Goal: Task Accomplishment & Management: Manage account settings

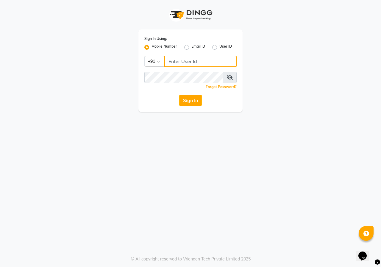
drag, startPoint x: 185, startPoint y: 62, endPoint x: 181, endPoint y: 66, distance: 5.3
click at [185, 63] on input "Username" at bounding box center [200, 61] width 72 height 11
type input "9405365578"
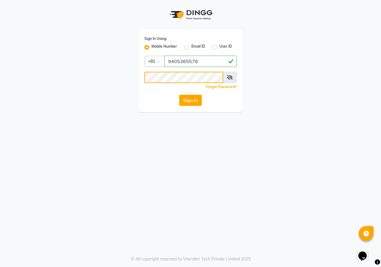
click at [179, 95] on button "Sign In" at bounding box center [190, 100] width 23 height 11
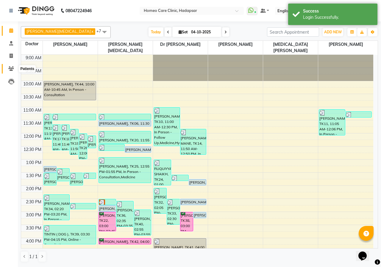
click at [10, 69] on icon at bounding box center [11, 68] width 6 height 4
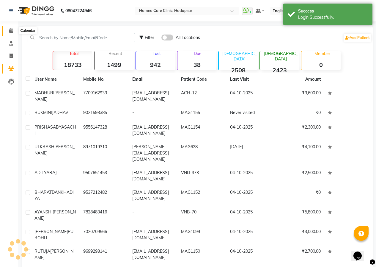
click at [10, 27] on span at bounding box center [11, 30] width 10 height 7
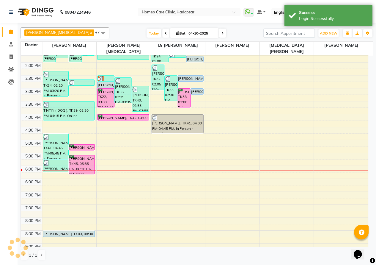
scroll to position [48, 0]
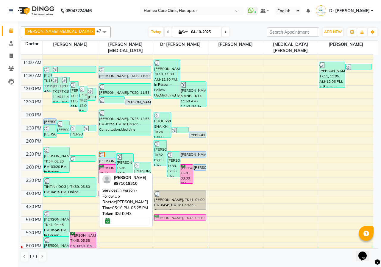
drag, startPoint x: 77, startPoint y: 217, endPoint x: 166, endPoint y: 213, distance: 88.7
click at [166, 213] on tr "[PERSON_NAME], TK13, 11:15 AM-12:15 PM, In Person - Consultation,Medicine 1 [PE…" at bounding box center [197, 190] width 352 height 366
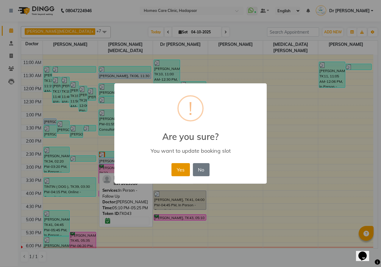
click at [177, 170] on button "Yes" at bounding box center [180, 169] width 18 height 13
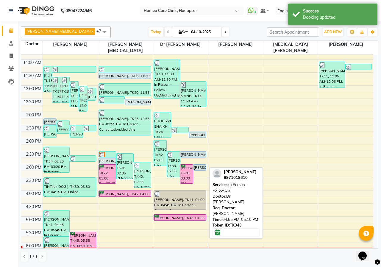
click at [172, 215] on div "[PERSON_NAME], TK43, 04:55 PM-05:10 PM, In Person - Follow Up" at bounding box center [180, 218] width 52 height 6
click at [166, 215] on div "[PERSON_NAME], TK43, 04:55 PM-05:10 PM, In Person - Follow Up" at bounding box center [180, 218] width 52 height 6
select select "6"
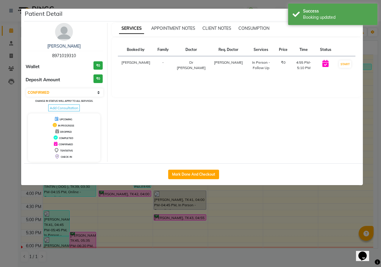
click at [62, 37] on img at bounding box center [64, 32] width 18 height 18
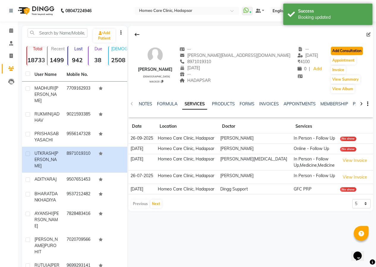
click at [342, 48] on button "Add Consultation" at bounding box center [347, 51] width 32 height 8
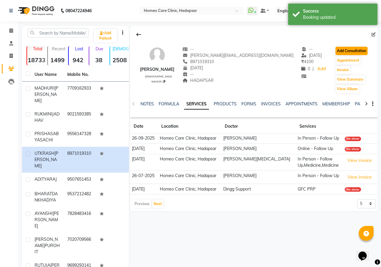
select select "[DEMOGRAPHIC_DATA]"
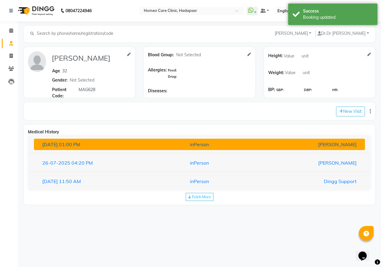
click at [295, 144] on div "[PERSON_NAME]" at bounding box center [307, 144] width 108 height 7
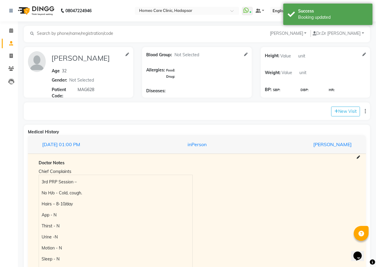
scroll to position [119, 0]
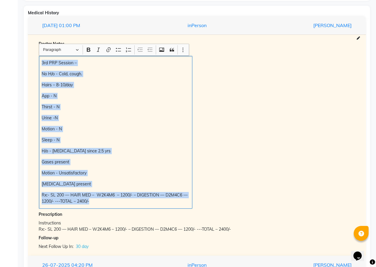
drag, startPoint x: 42, startPoint y: 62, endPoint x: 195, endPoint y: 204, distance: 208.9
click at [195, 204] on div "Chief Complaints 3rd PRP Session – No H/o - Cold, cough. Hairs – 8-10/day App -…" at bounding box center [115, 128] width 163 height 161
copy div "3rd PRP Session – No H/o - Cold, cough. Hairs – 8-10/day App - N Thirst - N Uri…"
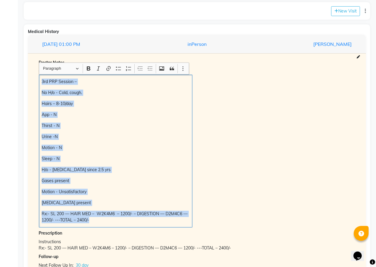
scroll to position [0, 0]
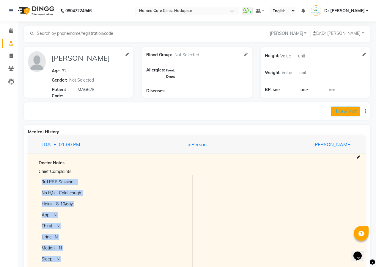
click at [343, 108] on button "New Visit" at bounding box center [345, 112] width 29 height 10
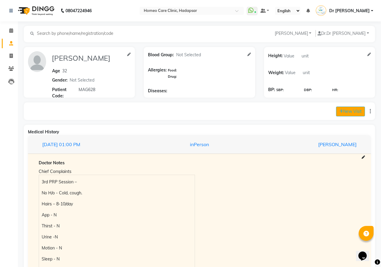
select select "1090"
select select "inPerson"
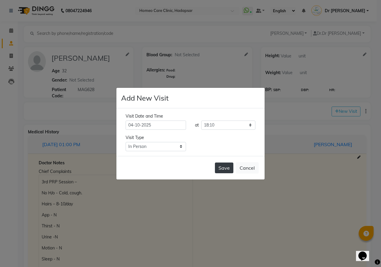
click at [226, 168] on button "Save" at bounding box center [224, 167] width 18 height 11
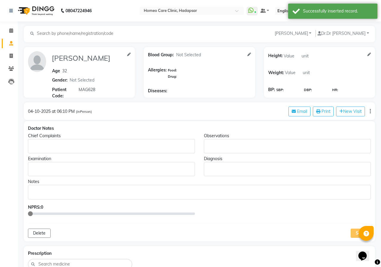
type input "[PERSON_NAME]"
type input "32"
select select "[DEMOGRAPHIC_DATA]"
type input "MAG628"
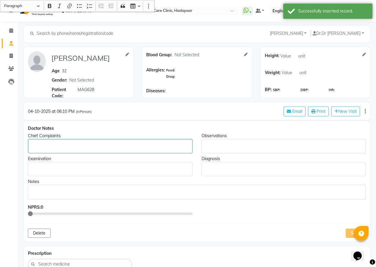
click at [71, 146] on p "Rich Text Editor, main" at bounding box center [110, 146] width 159 height 6
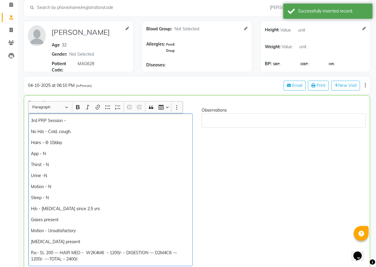
scroll to position [26, 0]
click at [33, 118] on p "3rd PRP Session –" at bounding box center [110, 120] width 159 height 6
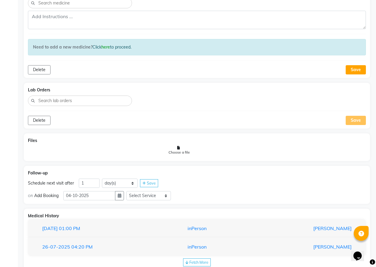
scroll to position [415, 0]
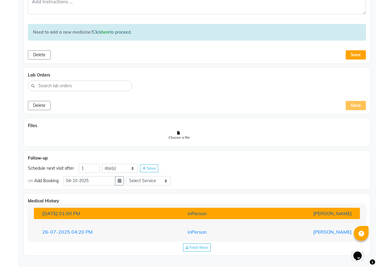
click at [184, 215] on div "inPerson" at bounding box center [197, 213] width 106 height 7
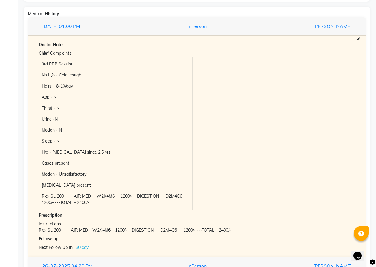
scroll to position [636, 0]
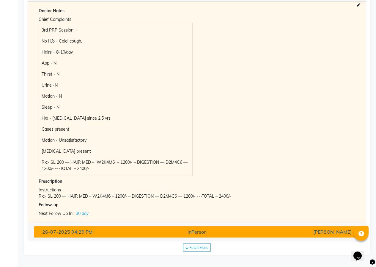
click at [192, 231] on div "inPerson" at bounding box center [197, 231] width 106 height 7
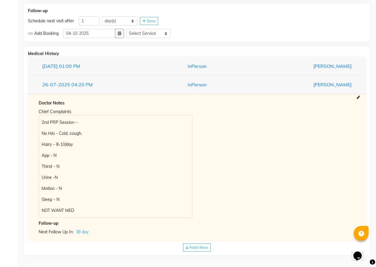
scroll to position [562, 0]
click at [199, 242] on div "Medical History [DATE] 01:00 PM inPerson [PERSON_NAME] Doctor Notes Chief Compl…" at bounding box center [197, 150] width 347 height 209
click at [202, 247] on span "Fetch More" at bounding box center [199, 247] width 19 height 5
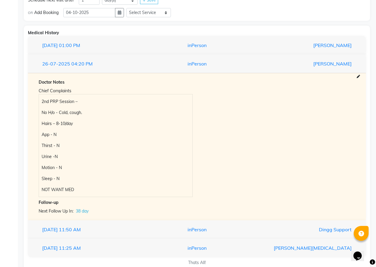
scroll to position [597, 0]
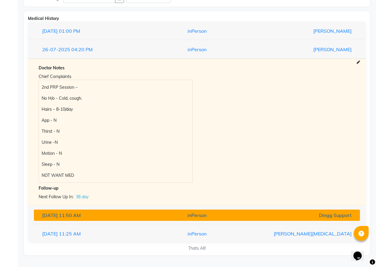
click at [194, 217] on div "inPerson" at bounding box center [197, 215] width 106 height 7
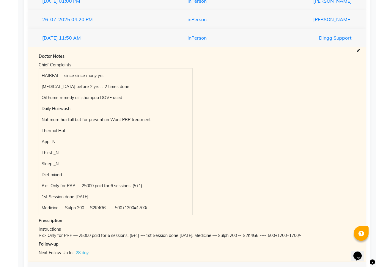
scroll to position [665, 0]
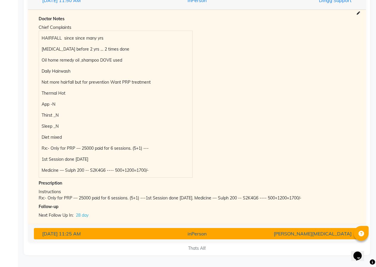
click at [199, 234] on div "inPerson" at bounding box center [197, 233] width 106 height 7
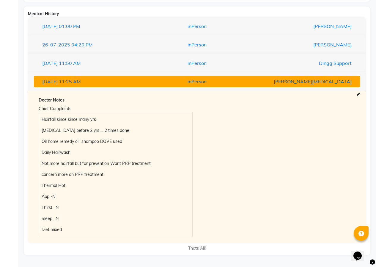
scroll to position [602, 0]
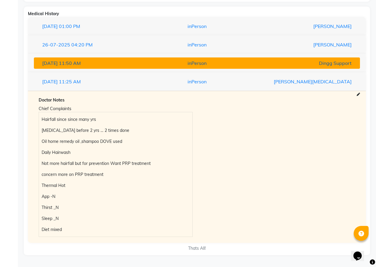
click at [206, 61] on div "inPerson" at bounding box center [197, 63] width 106 height 7
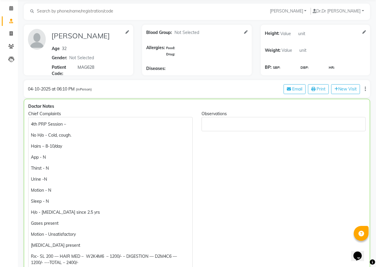
scroll to position [60, 0]
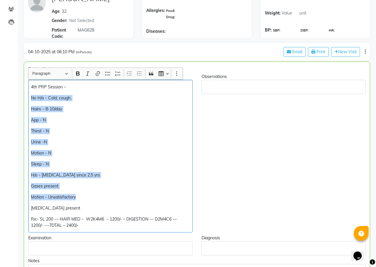
drag, startPoint x: 31, startPoint y: 93, endPoint x: 98, endPoint y: 192, distance: 120.4
click at [98, 192] on div "4th PRP Session – No H/o - Cold, cough. Hairs – 8-10/day App - N Thirst - N Uri…" at bounding box center [110, 156] width 165 height 153
click at [104, 191] on div "4th PRP Session – No H/o - Cold, cough. Hairs – 8-10/day App - N Thirst - N Uri…" at bounding box center [110, 156] width 165 height 153
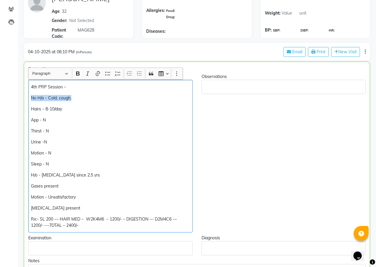
drag, startPoint x: 76, startPoint y: 96, endPoint x: 20, endPoint y: 97, distance: 56.2
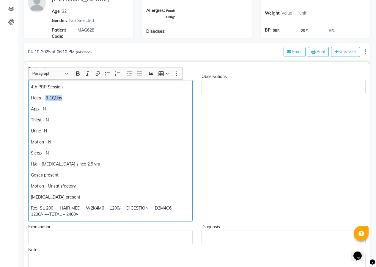
drag, startPoint x: 58, startPoint y: 98, endPoint x: 46, endPoint y: 98, distance: 11.9
click at [46, 98] on p "Hairs – 8-10/day" at bounding box center [110, 98] width 159 height 6
click at [76, 175] on p "Gases present" at bounding box center [110, 175] width 159 height 6
drag, startPoint x: 63, startPoint y: 196, endPoint x: 56, endPoint y: 191, distance: 8.8
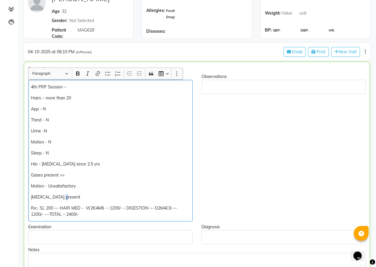
click at [64, 196] on p "[MEDICAL_DATA] present" at bounding box center [110, 197] width 159 height 6
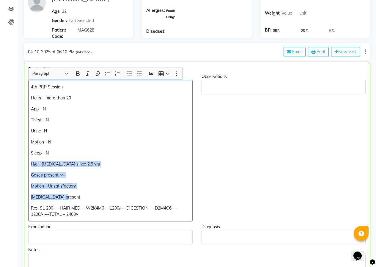
drag, startPoint x: 31, startPoint y: 163, endPoint x: 73, endPoint y: 191, distance: 51.1
click at [73, 194] on div "4th PRP Session – Hairs – more than 20 App - N Thirst - N Urine -N Motion - N S…" at bounding box center [110, 151] width 165 height 142
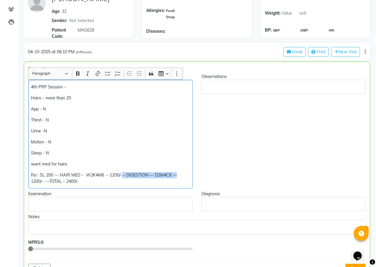
drag, startPoint x: 182, startPoint y: 176, endPoint x: 122, endPoint y: 174, distance: 59.5
click at [122, 174] on p "Rx:- SL 200 — HAIR MED – W2K4M6 – 1200/- – DIGESTION — D2M4C6 — 1200/- ---TOTAL…" at bounding box center [110, 178] width 159 height 12
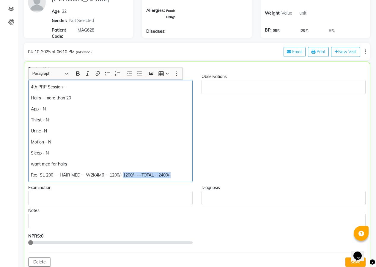
drag, startPoint x: 173, startPoint y: 175, endPoint x: 123, endPoint y: 179, distance: 49.8
click at [123, 179] on div "4th PRP Session – Hairs – more than 20 App - N Thirst - N Urine -N Motion - N S…" at bounding box center [110, 131] width 165 height 102
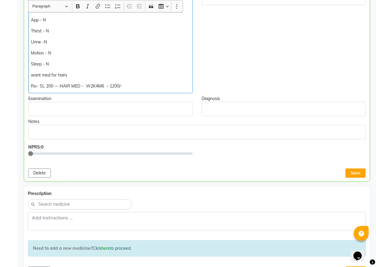
scroll to position [149, 0]
click at [357, 174] on button "Save" at bounding box center [356, 172] width 20 height 9
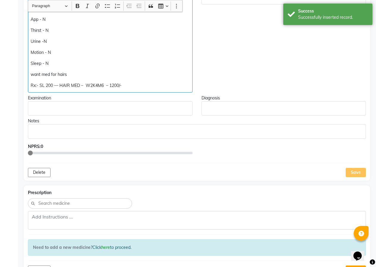
drag, startPoint x: 29, startPoint y: 85, endPoint x: 162, endPoint y: 86, distance: 133.0
click at [162, 86] on div "4th PRP Session – Hairs – more than 20 App - N Thirst - N Urine -N Motion - N S…" at bounding box center [110, 41] width 165 height 102
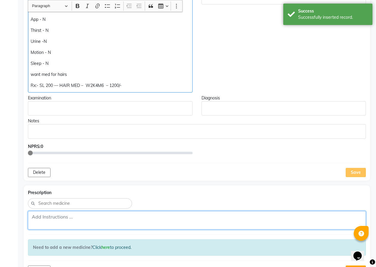
click at [111, 222] on textarea at bounding box center [197, 220] width 338 height 18
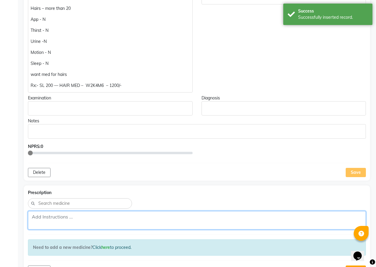
paste textarea "Rx:- SL 200 — HAIR MED – W2K4M6 – 1200/-"
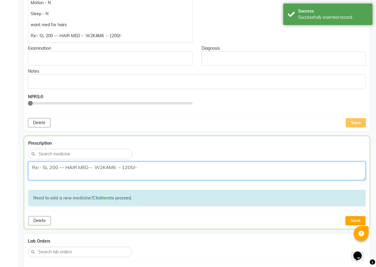
scroll to position [238, 0]
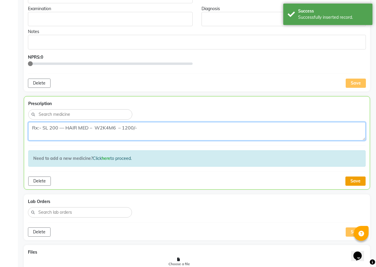
type textarea "Rx:- SL 200 — HAIR MED – W2K4M6 – 1200/-"
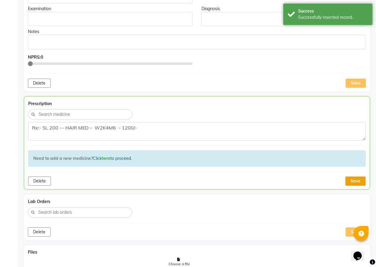
click at [354, 181] on button "Save" at bounding box center [356, 180] width 20 height 9
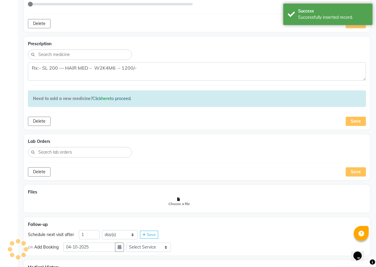
scroll to position [357, 0]
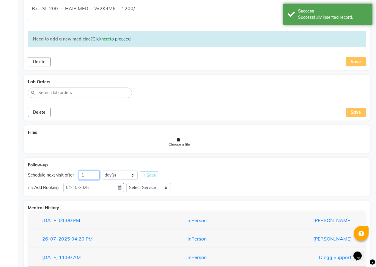
click at [96, 176] on input "1" at bounding box center [89, 174] width 21 height 9
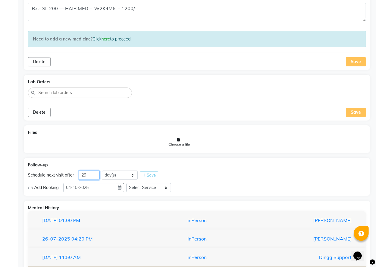
type input "29"
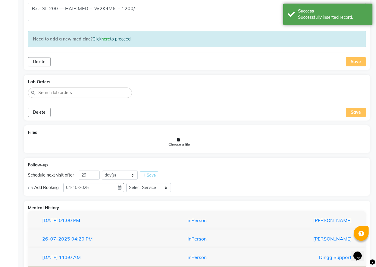
click at [144, 173] on icon at bounding box center [144, 175] width 3 height 4
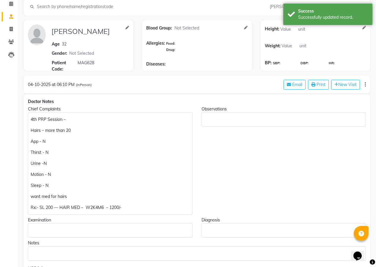
scroll to position [0, 0]
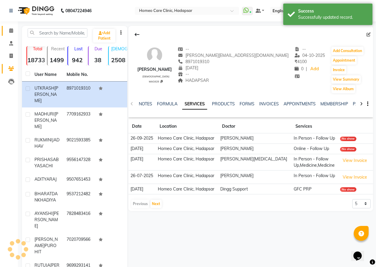
click at [12, 31] on icon at bounding box center [11, 30] width 4 height 4
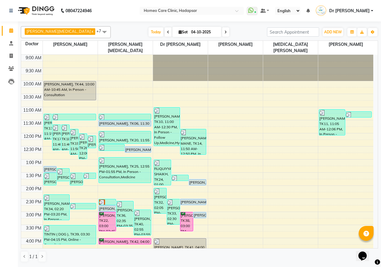
click at [2, 26] on link "Calendar" at bounding box center [9, 31] width 14 height 10
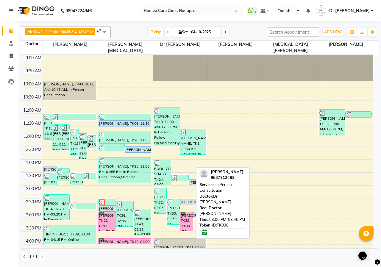
click at [185, 218] on div "[PERSON_NAME], TK38, 03:00 PM-03:45 PM, In Person - Consultation" at bounding box center [186, 221] width 12 height 19
select select "6"
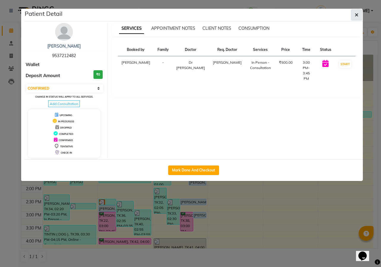
click at [357, 18] on button "button" at bounding box center [356, 14] width 11 height 11
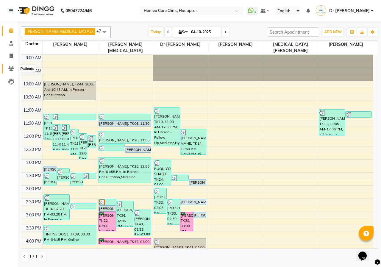
click at [12, 68] on icon at bounding box center [11, 68] width 6 height 4
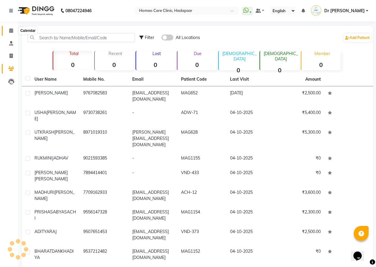
click at [12, 30] on icon at bounding box center [11, 30] width 4 height 4
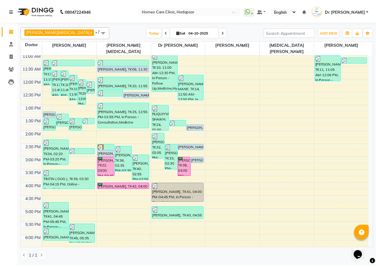
scroll to position [60, 0]
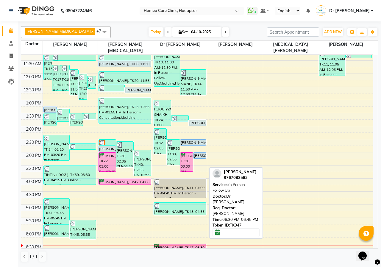
click at [173, 244] on div "[PERSON_NAME], TK47, 06:30 PM-06:45 PM, In Person - Follow Up" at bounding box center [180, 247] width 52 height 6
select select "6"
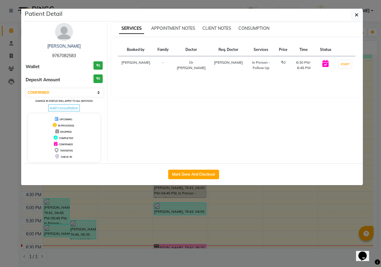
click at [62, 35] on img at bounding box center [64, 32] width 18 height 18
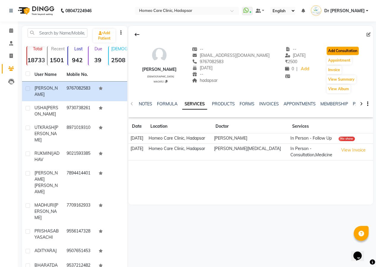
click at [336, 50] on button "Add Consultation" at bounding box center [343, 51] width 32 height 8
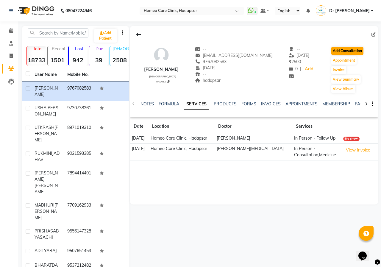
select select "[DEMOGRAPHIC_DATA]"
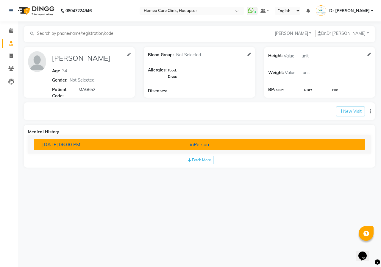
click at [190, 143] on div "inPerson" at bounding box center [199, 144] width 108 height 7
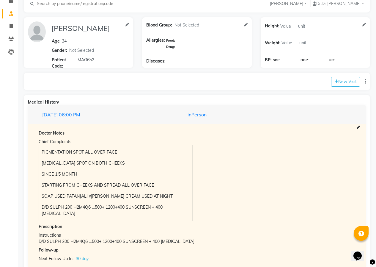
scroll to position [57, 0]
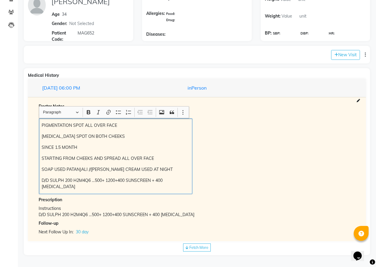
drag, startPoint x: 40, startPoint y: 121, endPoint x: 185, endPoint y: 210, distance: 170.3
click at [187, 218] on div "Doctor Notes Chief Complaints PIGMENTATION SPOT ALL OVER FACE [MEDICAL_DATA] SP…" at bounding box center [197, 169] width 326 height 132
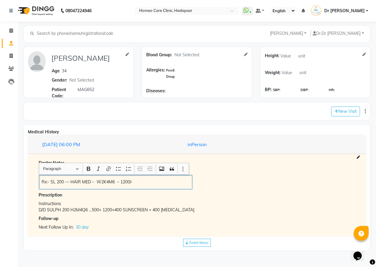
scroll to position [0, 0]
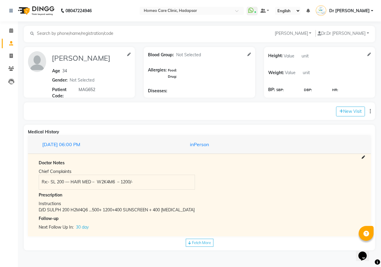
click at [236, 192] on div "Prescription" at bounding box center [199, 195] width 321 height 6
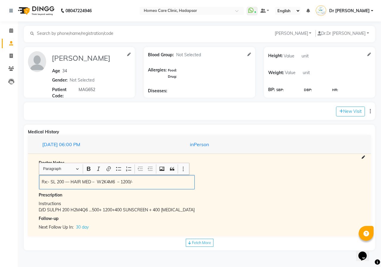
click at [90, 182] on p "Rx:- SL 200 — HAIR MED – W2K4M6 – 1200/-" at bounding box center [117, 182] width 150 height 6
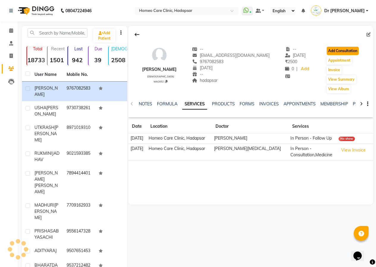
click at [341, 52] on button "Add Consultation" at bounding box center [343, 51] width 32 height 8
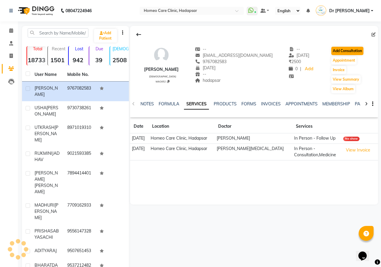
select select "[DEMOGRAPHIC_DATA]"
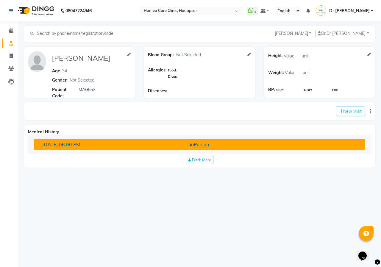
click at [204, 146] on div "inPerson" at bounding box center [199, 144] width 108 height 7
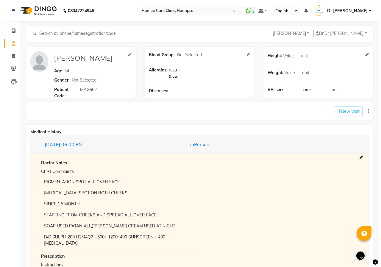
scroll to position [57, 0]
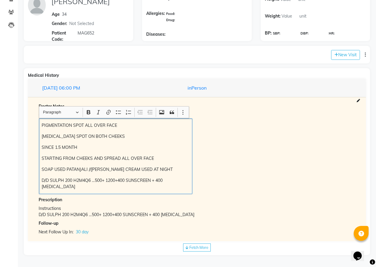
drag, startPoint x: 40, startPoint y: 123, endPoint x: 178, endPoint y: 214, distance: 165.0
click at [178, 214] on div "Doctor Notes Chief Complaints PIGMENTATION SPOT ALL OVER FACE [MEDICAL_DATA] SP…" at bounding box center [197, 169] width 326 height 132
copy div "PIGMENTATION SPOT ALL OVER FACE [MEDICAL_DATA] SPOT ON BOTH CHEEKS SINCE 1.5 MO…"
click at [338, 57] on button "New Visit" at bounding box center [345, 55] width 29 height 10
select select "1110"
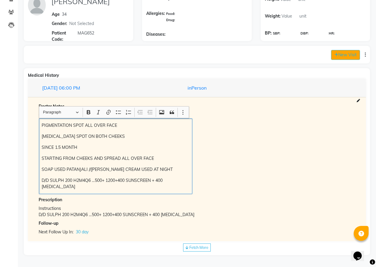
select select "inPerson"
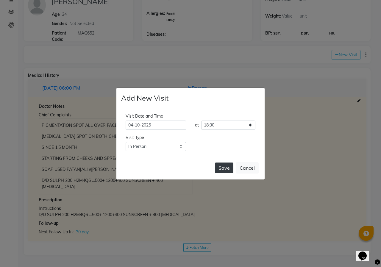
click at [222, 166] on button "Save" at bounding box center [224, 167] width 18 height 11
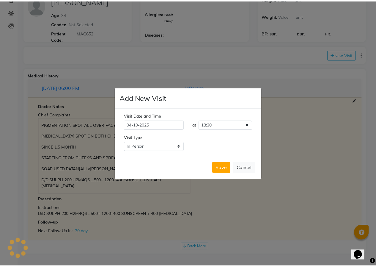
scroll to position [0, 0]
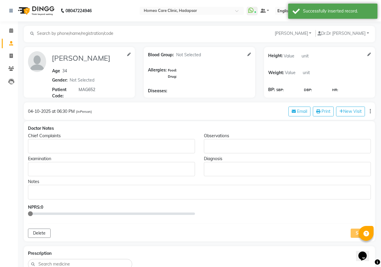
type input "[PERSON_NAME]"
type input "34"
select select "[DEMOGRAPHIC_DATA]"
type input "MAG652"
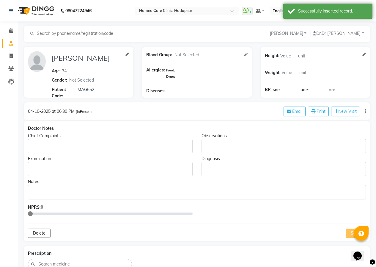
click at [74, 147] on p "Rich Text Editor, main" at bounding box center [110, 146] width 159 height 6
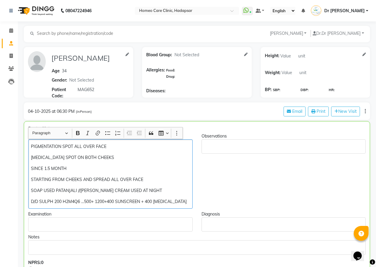
click at [108, 158] on p "[MEDICAL_DATA] SPOT ON BOTH CHEEKS" at bounding box center [110, 157] width 159 height 6
click at [114, 143] on p "PIGMENTATION SPOT ALL OVER FACE" at bounding box center [110, 146] width 159 height 6
click at [152, 179] on p "STARTING FROM CHEEKS AND SPREAD ALL OVER FACE" at bounding box center [110, 179] width 159 height 6
click at [154, 190] on p "SOAP USED PATANJALI //[PERSON_NAME] CREAM USED AT NIGHT" at bounding box center [110, 190] width 159 height 6
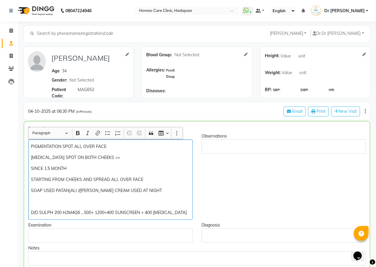
click at [29, 146] on div "PIGMENTATION SPOT ALL OVER FACE [MEDICAL_DATA] SPOT ON BOTH CHEEKS >> SINCE 1.5…" at bounding box center [110, 179] width 165 height 80
click at [39, 200] on p "Rich Text Editor, main" at bounding box center [110, 201] width 159 height 6
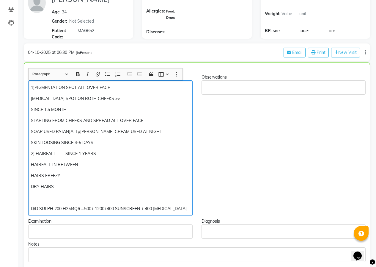
scroll to position [60, 0]
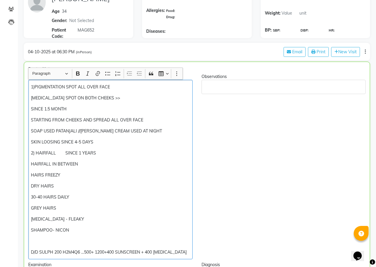
click at [84, 227] on p "SHAMPOO- NICON" at bounding box center [110, 230] width 159 height 6
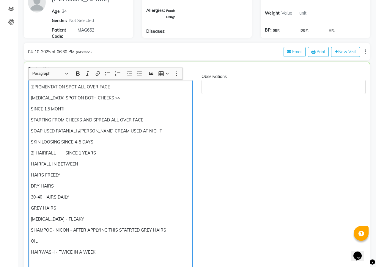
click at [42, 240] on p "OIL" at bounding box center [110, 241] width 159 height 6
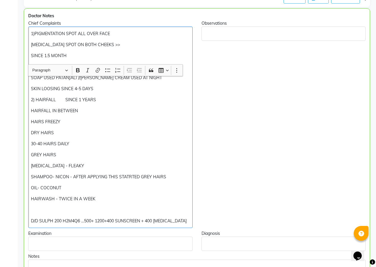
scroll to position [179, 0]
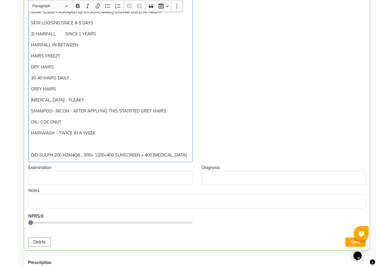
click at [31, 155] on p "D/D SULPH 200 H2M4Q6 …500+ 1200+400 SUNSCREEN + 400 [MEDICAL_DATA]" at bounding box center [110, 155] width 159 height 6
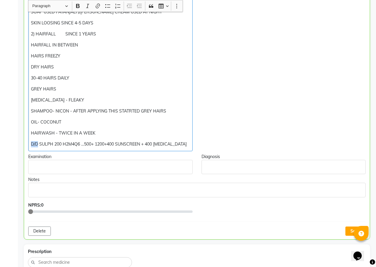
drag, startPoint x: 38, startPoint y: 143, endPoint x: 30, endPoint y: 144, distance: 8.1
click at [30, 144] on div "1)PIGMENTATION SPOT ALL OVER FACE [MEDICAL_DATA] SPOT ON BOTH CHEEKS >> SINCE 1…" at bounding box center [110, 56] width 165 height 190
drag, startPoint x: 95, startPoint y: 143, endPoint x: 84, endPoint y: 143, distance: 10.1
click at [84, 143] on p "RX- SULPH 200 H2M4Q6 …500+ 1200+400 SUNSCREEN + 400 [MEDICAL_DATA]" at bounding box center [110, 144] width 159 height 6
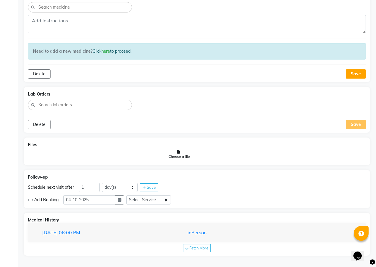
scroll to position [434, 0]
click at [196, 243] on div "Fetch More" at bounding box center [197, 247] width 28 height 8
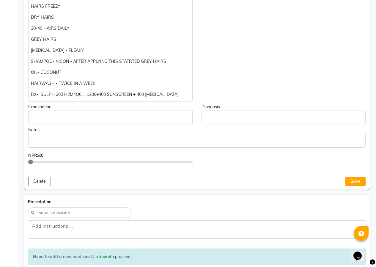
scroll to position [194, 0]
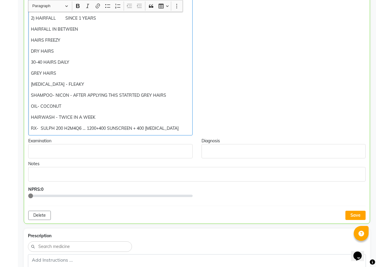
click at [86, 129] on p "RX- SULPH 200 H2M4Q6 … 1200+400 SUNSCREEN + 400 [MEDICAL_DATA]" at bounding box center [110, 128] width 159 height 6
click at [98, 128] on p "RX- SULPH 200 H2M4Q6 … 1200+400 SUNSCREEN + 400 [MEDICAL_DATA]" at bounding box center [110, 128] width 159 height 6
click at [64, 128] on p "RX- SULPH 200 H2M4Q6 … 1200+400 SUNSCREEN + 400 [MEDICAL_DATA]" at bounding box center [110, 128] width 159 height 6
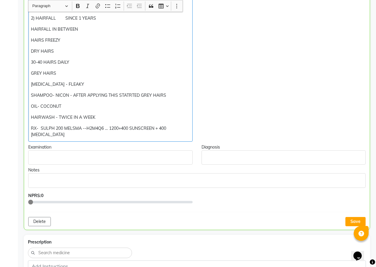
click at [120, 128] on p "RX- SULPH 200 MELSMA --H2M4Q6 … 1200+400 SUNSCREEN + 400 [MEDICAL_DATA]" at bounding box center [110, 131] width 159 height 12
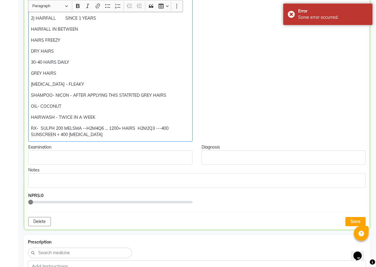
click at [171, 128] on p "RX- SULPH 200 MELSMA --H2M4Q6 … 1200+ HAIRS H2M2Q3 ---400 SUNSCREEN + 400 [MEDI…" at bounding box center [110, 131] width 159 height 12
click at [108, 134] on p "RX- SULPH 200 MELSMA --H2M4Q6 … 1200+ HAIRS H2M2Q3 ---400 SUNSCREEN + 400 [MEDI…" at bounding box center [110, 131] width 159 height 12
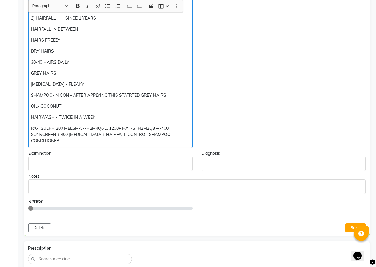
click at [155, 128] on p "RX- SULPH 200 MELSMA --H2M4Q6 … 1200+ HAIRS H2M2Q3 ---400 SUNSCREEN + 400 [MEDI…" at bounding box center [110, 134] width 159 height 19
click at [155, 128] on p "RX- SULPH 200 MELSMA --H2M4Q6 … 1200+ HAIRS H2M2Q3 900 ---400 SUNSCREEN + 400 […" at bounding box center [110, 134] width 159 height 19
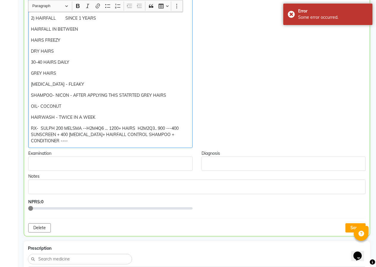
click at [166, 126] on p "RX- SULPH 200 MELSMA --H2M4Q6 … 1200+ HAIRS H2M2Q3.. 900 ---400 SUNSCREEN + 400…" at bounding box center [110, 134] width 159 height 19
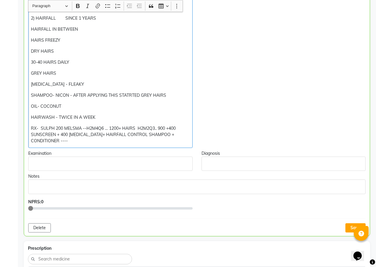
click at [108, 134] on p "RX- SULPH 200 MELSMA --H2M4Q6 … 1200+ HAIRS H2M2Q3.. 900 +400 SUNSCREEN + 400 […" at bounding box center [110, 134] width 159 height 19
drag, startPoint x: 32, startPoint y: 141, endPoint x: 41, endPoint y: 141, distance: 9.8
click at [32, 141] on p "RX- SULPH 200 MELSMA --H2M4Q6 … 1200+ HAIRS H2M2Q3.. 900 +400 SUNSCREEN + 400 […" at bounding box center [110, 134] width 159 height 19
click at [174, 128] on p "RX- SULPH 200 MELSMA --H2M4Q6 … 1200+ HAIRS H2M2Q3.. 900 +400 SUNSCREEN + 400 […" at bounding box center [110, 134] width 159 height 19
click at [176, 128] on p "RX- SULPH 200 MELSMA --H2M4Q6 … 1200+ HAIRS H2M2Q3.. 900 +400 SUNSCREEN + 400 […" at bounding box center [110, 134] width 159 height 19
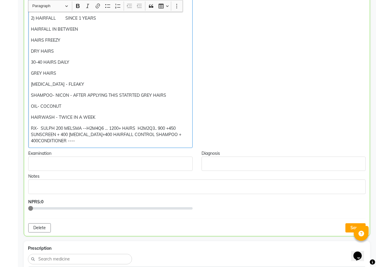
click at [76, 140] on p "RX- SULPH 200 MELSMA --H2M4Q6 … 1200+ HAIRS H2M2Q3.. 900 +450 SUNSCREEN + 400 […" at bounding box center [110, 134] width 159 height 19
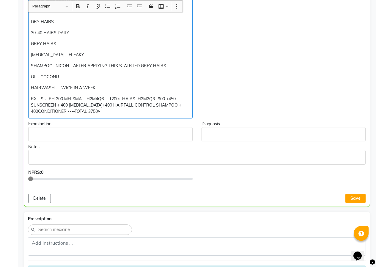
scroll to position [224, 0]
click at [353, 197] on button "Save" at bounding box center [356, 197] width 20 height 9
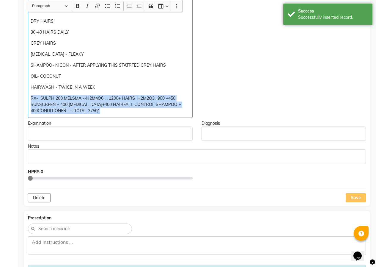
drag, startPoint x: 28, startPoint y: 96, endPoint x: 110, endPoint y: 128, distance: 88.3
click at [111, 128] on div "Doctor Notes Chief Complaints 1)PIGMENTATION SPOT ALL OVER FACE [MEDICAL_DATA] …" at bounding box center [197, 51] width 347 height 309
copy p "RX- SULPH 200 MELSMA --H2M4Q6 … 1200+ HAIRS H2M2Q3.. 900 +450 SUNSCREEN + 400 […"
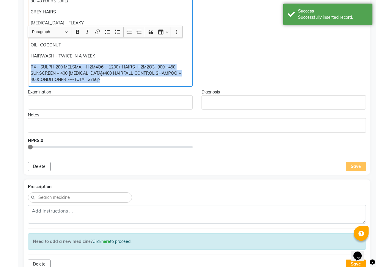
scroll to position [284, 0]
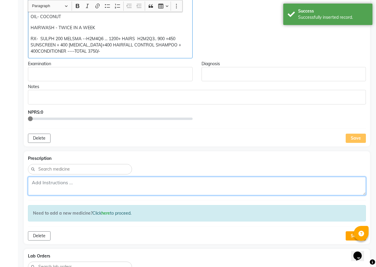
click at [68, 181] on textarea at bounding box center [197, 186] width 338 height 18
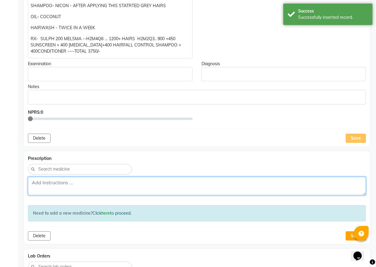
paste textarea "RX- SULPH 200 MELSMA --H2M4Q6 … 1200+ HAIRS H2M2Q3.. 900 +450 SUNSCREEN + 400 […"
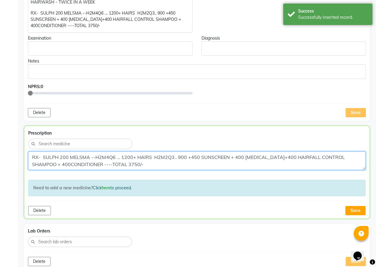
scroll to position [343, 0]
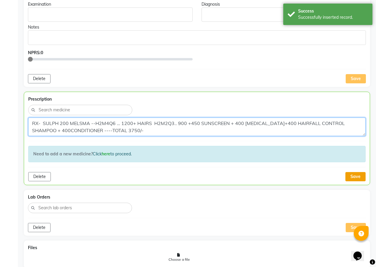
type textarea "RX- SULPH 200 MELSMA --H2M4Q6 … 1200+ HAIRS H2M2Q3.. 900 +450 SUNSCREEN + 400 […"
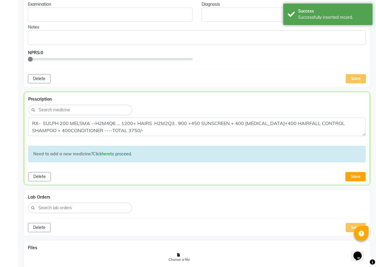
click at [357, 177] on button "Save" at bounding box center [356, 176] width 20 height 9
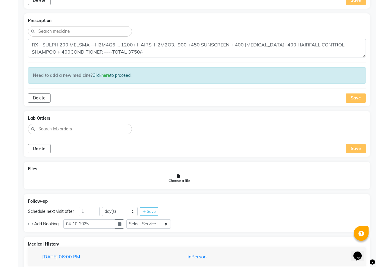
scroll to position [444, 0]
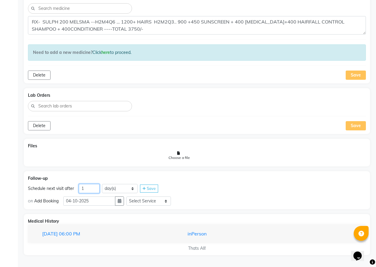
click at [97, 189] on input "1" at bounding box center [89, 188] width 21 height 9
type input "29"
click at [150, 187] on span "Save" at bounding box center [151, 188] width 9 height 5
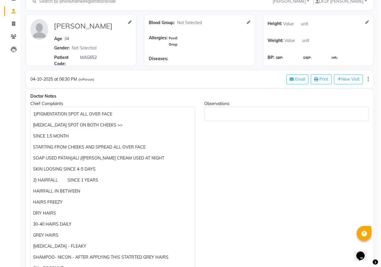
scroll to position [0, 0]
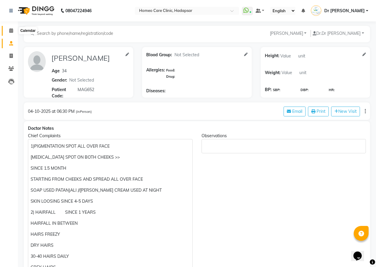
click at [11, 31] on icon at bounding box center [11, 30] width 4 height 4
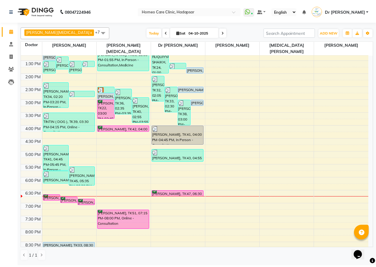
scroll to position [167, 0]
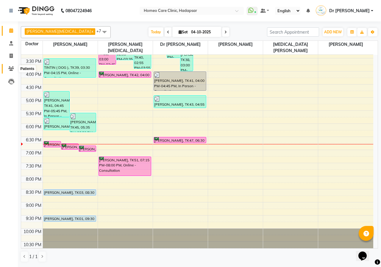
click at [9, 69] on icon at bounding box center [11, 68] width 6 height 4
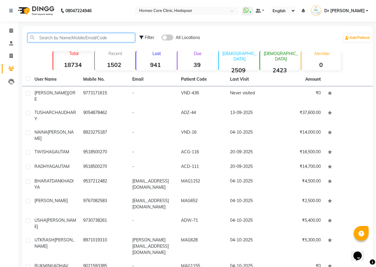
click at [46, 37] on input "text" at bounding box center [81, 37] width 107 height 9
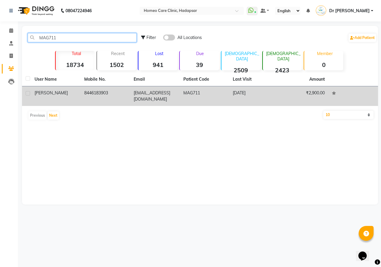
type input "MAG711"
click at [108, 95] on td "8446183903" at bounding box center [106, 96] width 50 height 20
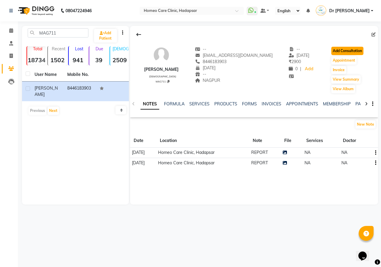
click at [344, 48] on button "Add Consultation" at bounding box center [347, 51] width 32 height 8
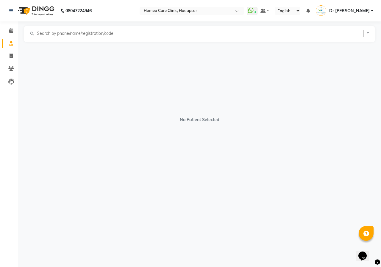
select select "[DEMOGRAPHIC_DATA]"
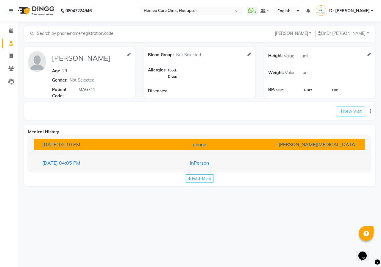
click at [173, 144] on div "phone" at bounding box center [199, 144] width 108 height 7
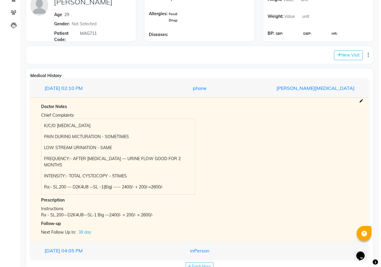
scroll to position [60, 0]
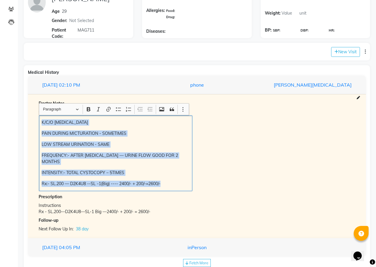
drag, startPoint x: 42, startPoint y: 118, endPoint x: 182, endPoint y: 189, distance: 156.6
click at [181, 189] on div "K/C/O [MEDICAL_DATA] PAIN DURING MICTURATION - SOMETIMES LOW STREAM URINATION -…" at bounding box center [116, 153] width 154 height 76
copy div "K/C/O [MEDICAL_DATA] PAIN DURING MICTURATION - SOMETIMES LOW STREAM URINATION -…"
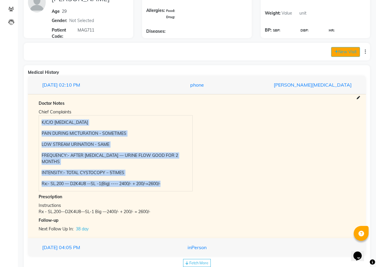
click at [348, 52] on button "New Visit" at bounding box center [345, 52] width 29 height 10
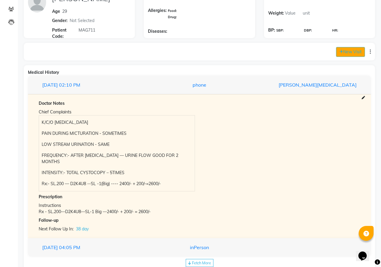
select select "1125"
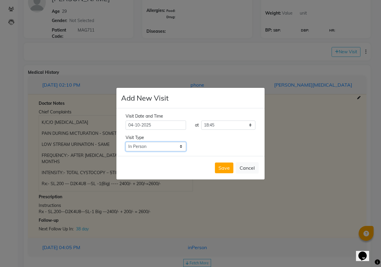
click at [161, 145] on select "Select Type In Person Video Phone Chat" at bounding box center [156, 146] width 60 height 9
select select "phone"
click at [126, 142] on select "Select Type In Person Video Phone Chat" at bounding box center [156, 146] width 60 height 9
click at [222, 168] on button "Save" at bounding box center [224, 167] width 18 height 11
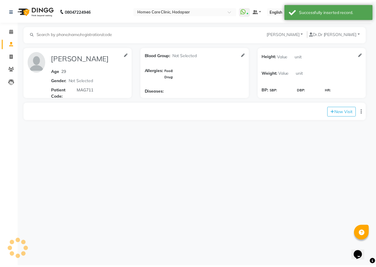
scroll to position [0, 0]
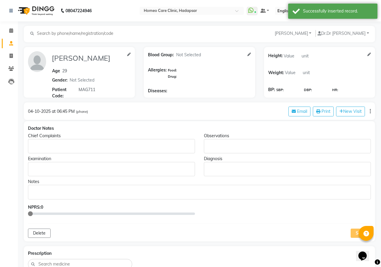
type input "[PERSON_NAME]"
type input "29"
select select "[DEMOGRAPHIC_DATA]"
type input "MAG711"
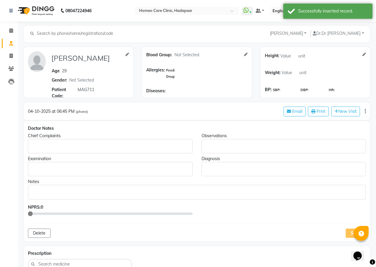
click at [84, 146] on p "Rich Text Editor, main" at bounding box center [110, 146] width 159 height 6
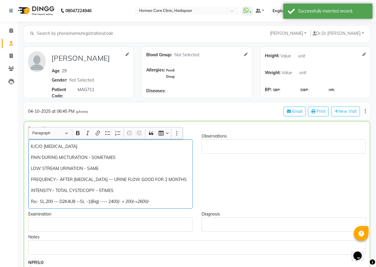
click at [123, 156] on p "PAIN DURING MICTURATION - SOMETIMES" at bounding box center [110, 157] width 159 height 6
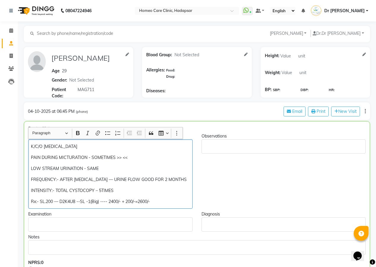
click at [110, 168] on p "LOW STREAM URINATION - SAME" at bounding box center [110, 168] width 159 height 6
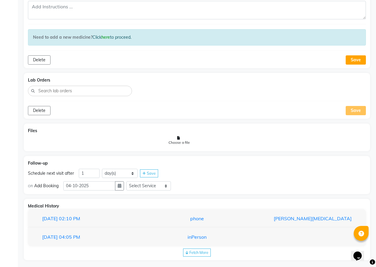
scroll to position [342, 0]
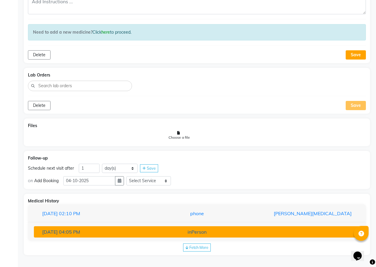
click at [192, 231] on div "inPerson" at bounding box center [197, 231] width 106 height 7
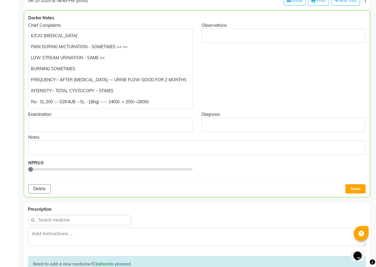
scroll to position [50, 0]
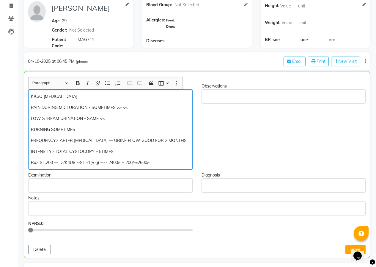
click at [95, 128] on p "BURNING SOMETIMES" at bounding box center [110, 129] width 159 height 6
click at [110, 118] on p "LOW STREAM URINATION - SAME <<" at bounding box center [110, 118] width 159 height 6
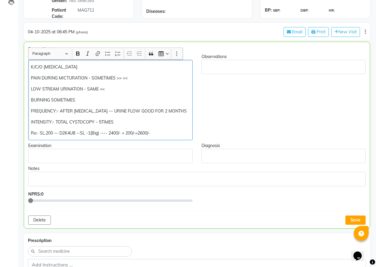
scroll to position [80, 0]
drag, startPoint x: 33, startPoint y: 132, endPoint x: 190, endPoint y: 131, distance: 157.1
click at [190, 131] on div "K/C/O [MEDICAL_DATA] PAIN DURING MICTURATION - SOMETIMES >> << LOW STREAM URINA…" at bounding box center [110, 100] width 165 height 80
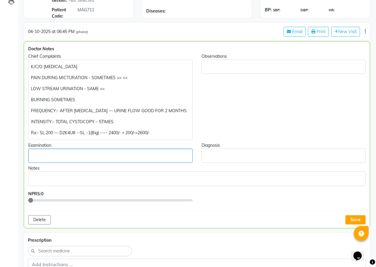
click at [109, 157] on p "Rich Text Editor, main" at bounding box center [110, 156] width 159 height 6
click at [45, 133] on p "Rx:- SL.200 — D2K4U8 --SL -1(Big) ---- 2400/- + 200/-=2600/-" at bounding box center [110, 133] width 159 height 6
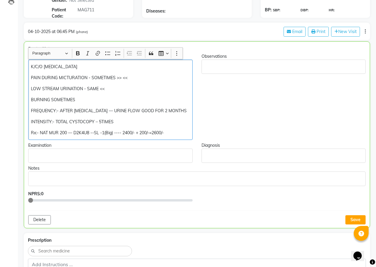
click at [129, 119] on p "INTENSITY:- TOTAL CYSTOCOPY – 5TIMES" at bounding box center [110, 122] width 159 height 6
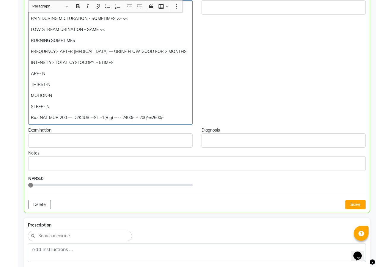
scroll to position [139, 0]
click at [350, 203] on button "Save" at bounding box center [356, 204] width 20 height 9
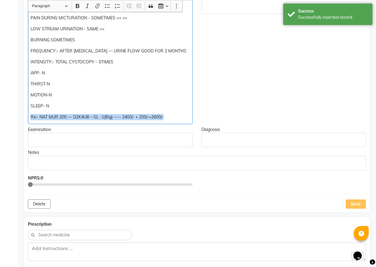
drag, startPoint x: 30, startPoint y: 116, endPoint x: 179, endPoint y: 115, distance: 148.8
click at [179, 115] on div "K/C/O [MEDICAL_DATA] PAIN DURING MICTURATION - SOMETIMES >> << LOW STREAM URINA…" at bounding box center [110, 62] width 165 height 124
copy p "Rx:- NAT MUR 200 — D2K4U8 --SL -1(Big) ---- 2400/- + 200/-=2600/-"
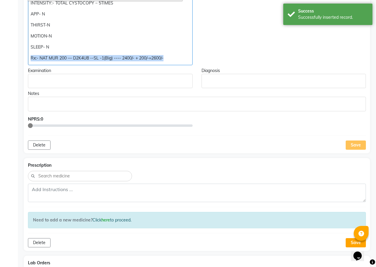
scroll to position [199, 0]
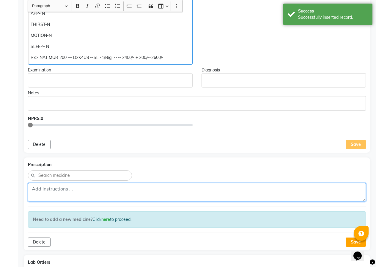
click at [123, 196] on textarea at bounding box center [197, 192] width 338 height 18
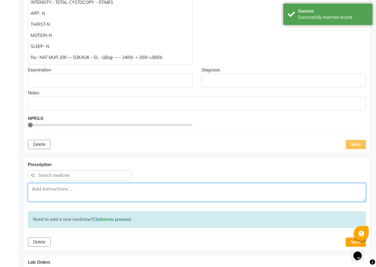
paste textarea "Rx:- NAT MUR 200 — D2K4U8 --SL -1(Big) ---- 2400/- + 200/-=2600/-"
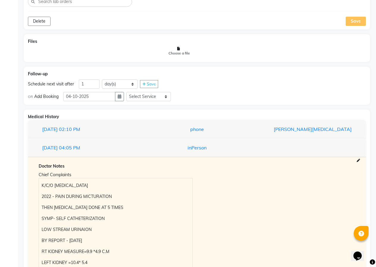
scroll to position [451, 0]
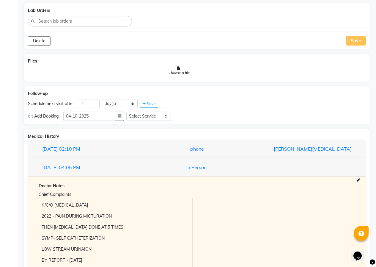
click at [353, 42] on div "Save" at bounding box center [356, 40] width 20 height 9
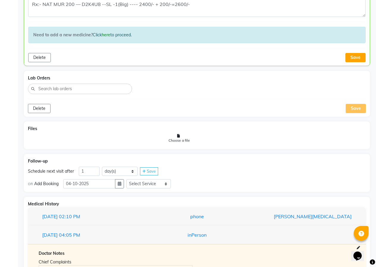
scroll to position [362, 0]
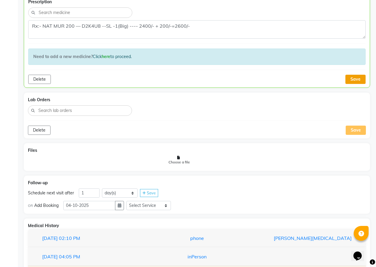
click at [357, 78] on button "Save" at bounding box center [356, 79] width 20 height 9
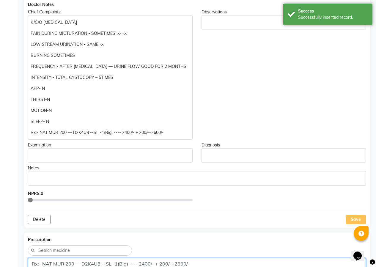
scroll to position [64, 0]
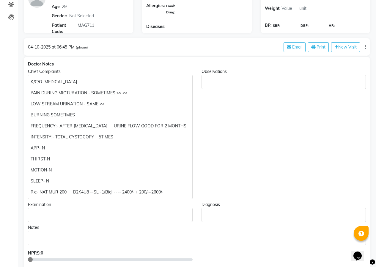
click at [58, 191] on p "Rx:- NAT MUR 200 — D2K4U8 --SL -1(Big) ---- 2400/- + 200/-=2600/-" at bounding box center [110, 192] width 159 height 6
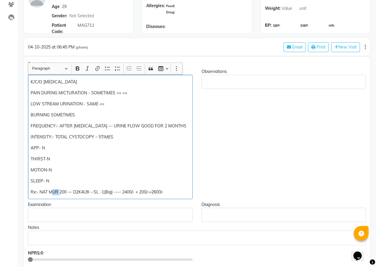
drag, startPoint x: 52, startPoint y: 191, endPoint x: 60, endPoint y: 191, distance: 7.4
click at [60, 191] on p "Rx:- NAT MUR 200 — D2K4U8 --SL -1(Big) ---- 2400/- + 200/-=2600/-" at bounding box center [110, 192] width 159 height 6
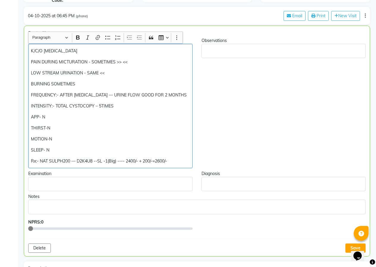
scroll to position [124, 0]
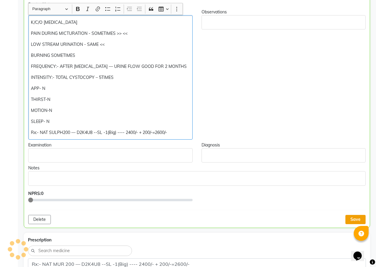
click at [359, 220] on button "Save" at bounding box center [356, 219] width 20 height 9
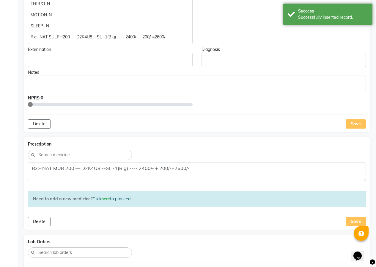
scroll to position [243, 0]
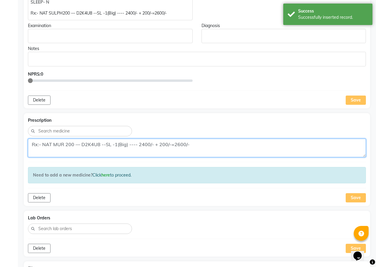
drag, startPoint x: 64, startPoint y: 146, endPoint x: 54, endPoint y: 147, distance: 10.5
click at [54, 147] on textarea "Rx:- NAT MUR 200 — D2K4U8 --SL -1(Big) ---- 2400/- + 200/-=2600/-" at bounding box center [197, 148] width 338 height 18
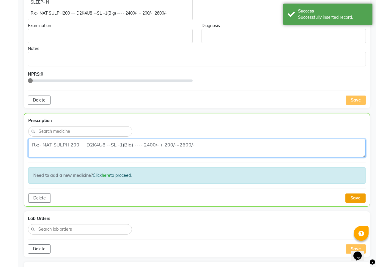
type textarea "Rx:- NAT SULPH 200 — D2K4U8 --SL -1(Big) ---- 2400/- + 200/-=2600/-"
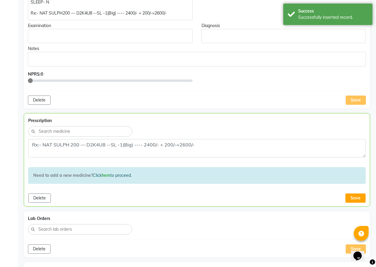
drag, startPoint x: 357, startPoint y: 197, endPoint x: 351, endPoint y: 199, distance: 6.9
click at [357, 197] on button "Save" at bounding box center [356, 197] width 20 height 9
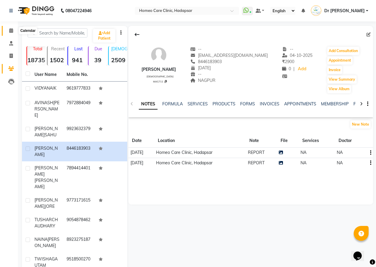
click at [13, 29] on icon at bounding box center [11, 30] width 4 height 4
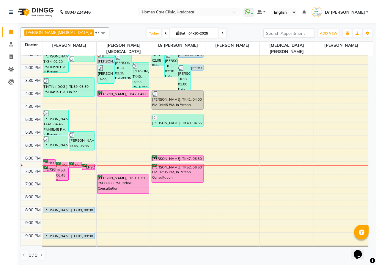
scroll to position [149, 0]
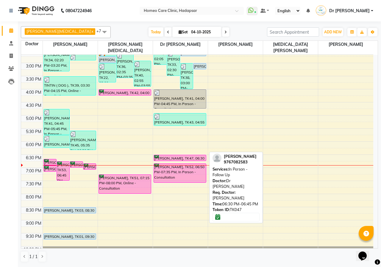
click at [178, 155] on div "[PERSON_NAME], TK47, 06:30 PM-06:45 PM, In Person - Follow Up" at bounding box center [180, 158] width 52 height 6
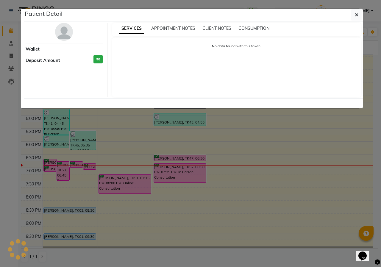
select select "6"
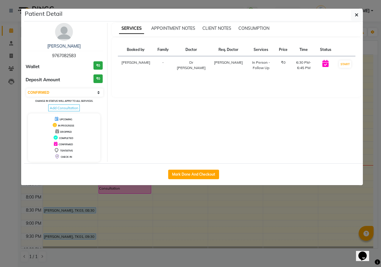
click at [65, 35] on img at bounding box center [64, 32] width 18 height 18
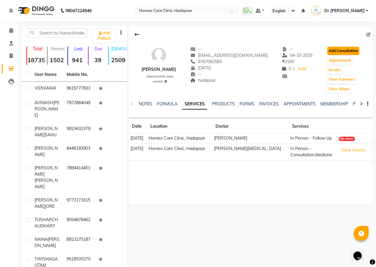
click at [343, 48] on button "Add Consultation" at bounding box center [344, 51] width 32 height 8
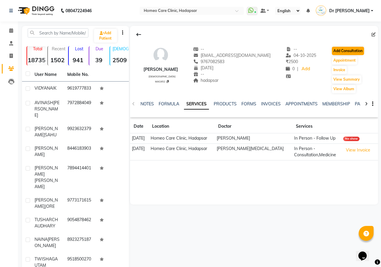
select select "[DEMOGRAPHIC_DATA]"
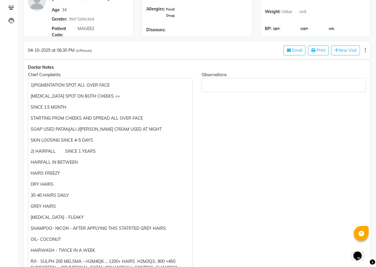
scroll to position [119, 0]
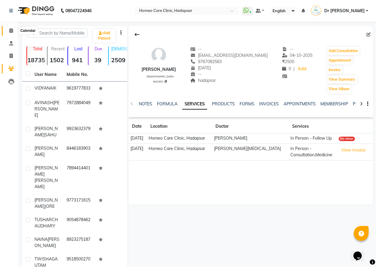
click at [12, 28] on span at bounding box center [11, 30] width 10 height 7
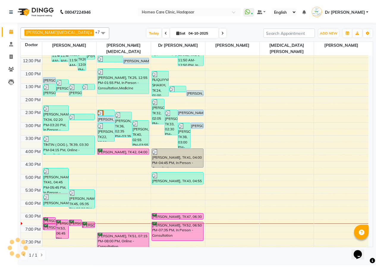
scroll to position [167, 0]
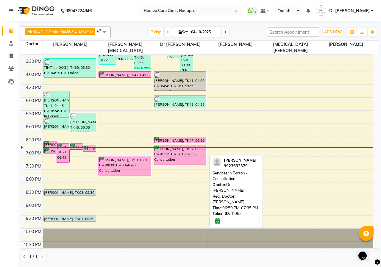
click at [178, 152] on div "[PERSON_NAME], TK52, 06:50 PM-07:35 PM, In Person - Consultation" at bounding box center [180, 155] width 52 height 19
select select "6"
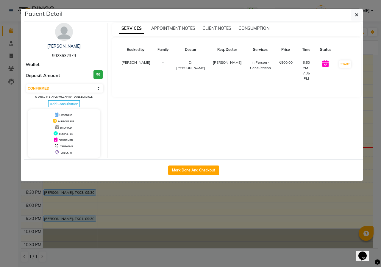
click at [68, 32] on img at bounding box center [64, 32] width 18 height 18
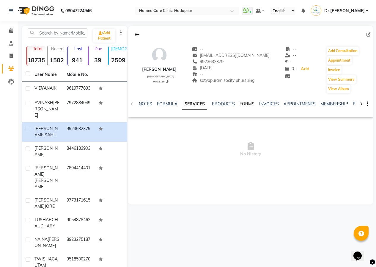
click at [246, 104] on link "FORMS" at bounding box center [247, 103] width 15 height 5
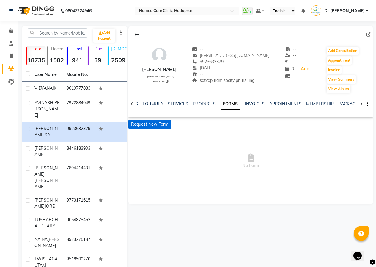
click at [159, 124] on button "Request New Form" at bounding box center [150, 124] width 43 height 9
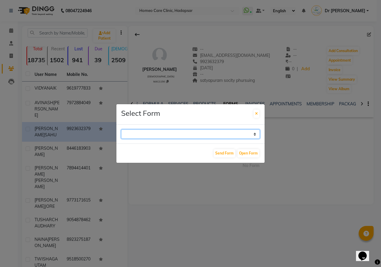
click at [162, 132] on select "Case Taking Form" at bounding box center [190, 133] width 139 height 9
select select "196"
click at [121, 129] on select "Case Taking Form" at bounding box center [190, 133] width 139 height 9
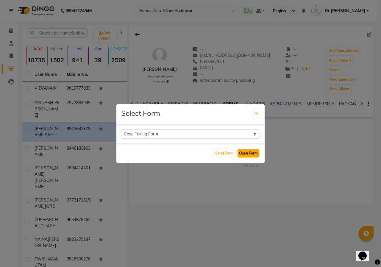
click at [251, 151] on button "Open Form" at bounding box center [248, 153] width 22 height 8
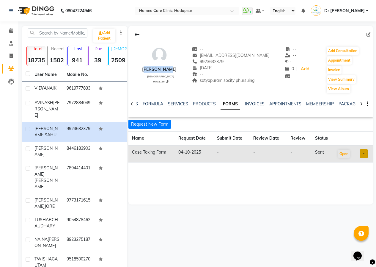
drag, startPoint x: 145, startPoint y: 69, endPoint x: 179, endPoint y: 70, distance: 33.9
click at [179, 70] on div "[PERSON_NAME] [DEMOGRAPHIC_DATA] MAG1156 -- [EMAIL_ADDRESS][DOMAIN_NAME] 992363…" at bounding box center [251, 67] width 245 height 54
copy div "[PERSON_NAME]"
click at [366, 154] on link at bounding box center [364, 153] width 8 height 9
click at [351, 174] on link "Open in staff mode" at bounding box center [346, 176] width 56 height 10
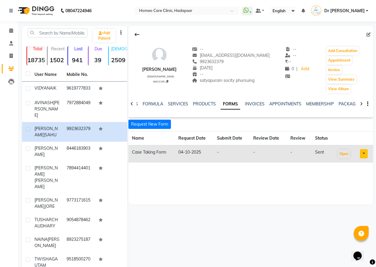
drag, startPoint x: 201, startPoint y: 60, endPoint x: 238, endPoint y: 59, distance: 37.2
click at [238, 59] on div "9923632379" at bounding box center [231, 62] width 78 height 6
copy span "9923632379"
click at [336, 48] on button "Add Consultation" at bounding box center [343, 51] width 32 height 8
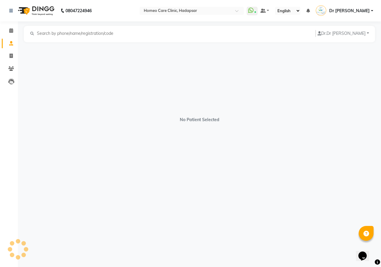
select select "[DEMOGRAPHIC_DATA]"
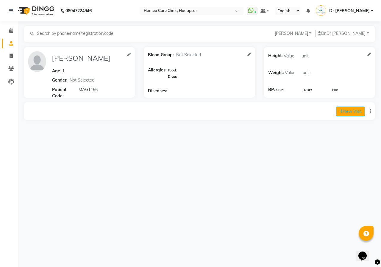
click at [355, 113] on button "New Visit" at bounding box center [350, 112] width 29 height 10
select select "1150"
select select "inPerson"
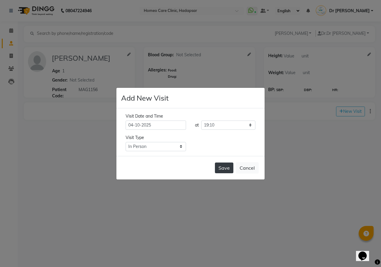
click at [223, 167] on button "Save" at bounding box center [224, 167] width 18 height 11
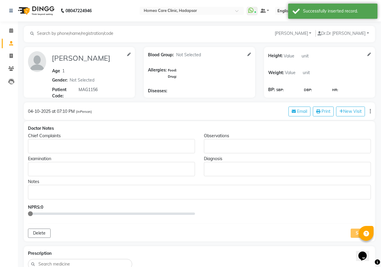
type input "[PERSON_NAME]"
type input "1"
select select "[DEMOGRAPHIC_DATA]"
type input "MAG1156"
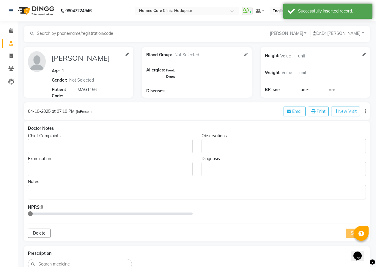
click at [86, 143] on p "Rich Text Editor, main" at bounding box center [110, 146] width 159 height 6
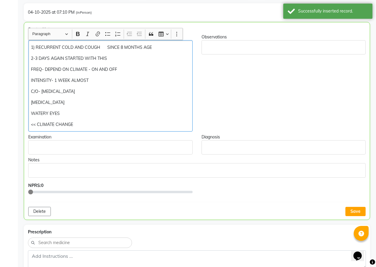
scroll to position [119, 0]
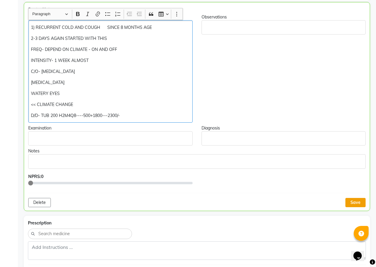
click at [353, 200] on button "Save" at bounding box center [356, 202] width 20 height 9
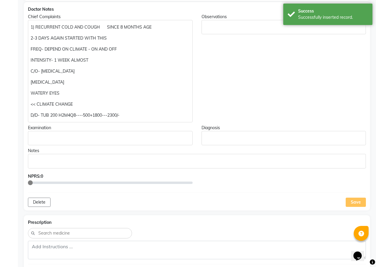
scroll to position [208, 0]
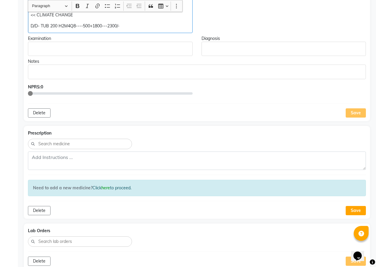
drag, startPoint x: 30, startPoint y: 25, endPoint x: 146, endPoint y: 27, distance: 115.5
copy p "D/D- TUB 200 H2M4Q8----500+1800---2300/-"
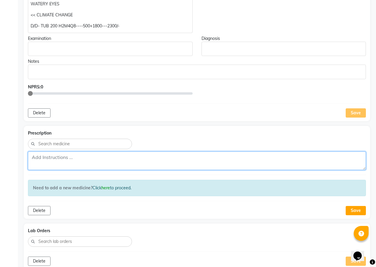
click at [53, 156] on textarea at bounding box center [197, 160] width 338 height 18
paste textarea "D/D- TUB 200 H2M4Q8----500+1800---2300/-"
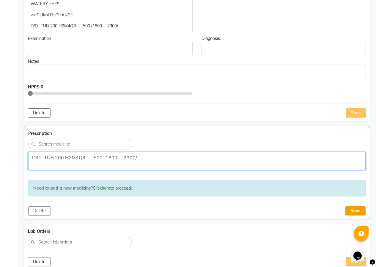
type textarea "D/D- TUB 200 H2M4Q8----500+1800---2300/-"
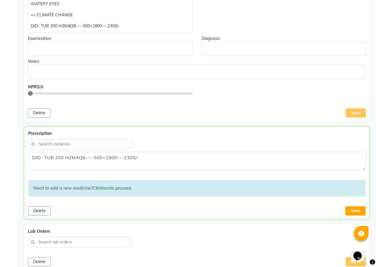
click at [354, 211] on button "Save" at bounding box center [356, 210] width 20 height 9
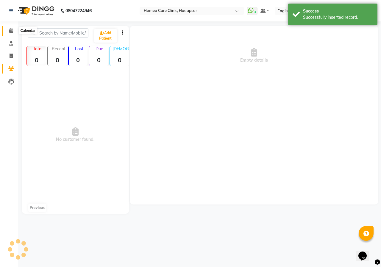
click at [12, 29] on icon at bounding box center [11, 30] width 4 height 4
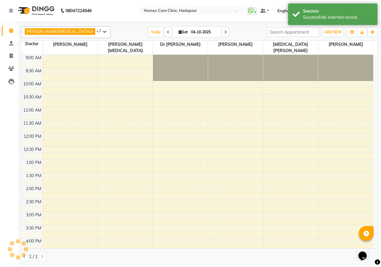
scroll to position [155, 0]
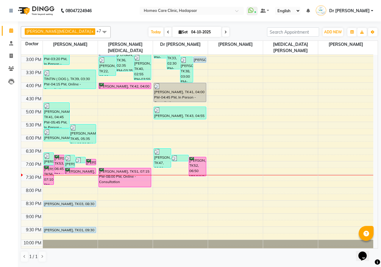
click at [2, 26] on link "Calendar" at bounding box center [9, 31] width 14 height 10
click at [12, 71] on span at bounding box center [11, 68] width 10 height 7
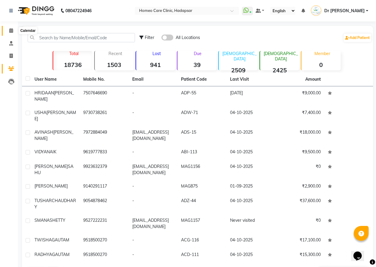
click at [12, 31] on icon at bounding box center [11, 30] width 4 height 4
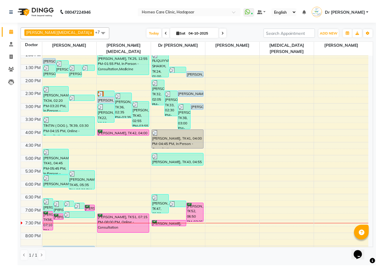
scroll to position [119, 0]
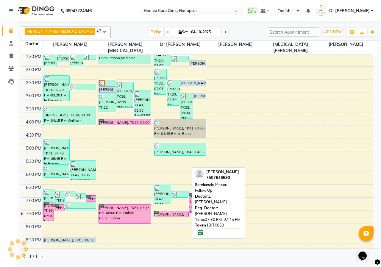
click at [160, 211] on div "[PERSON_NAME], TK59, 07:30 PM-07:45 PM, In Person - Follow Up" at bounding box center [171, 214] width 35 height 6
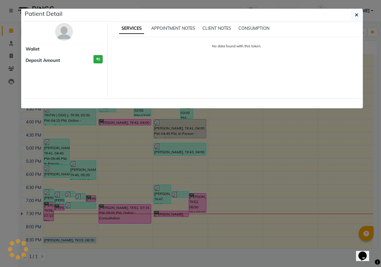
select select "6"
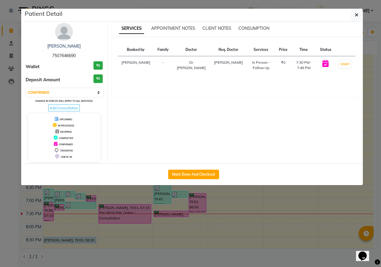
click at [63, 37] on img at bounding box center [64, 32] width 18 height 18
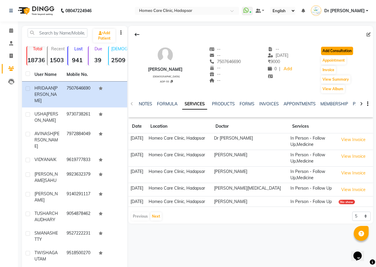
click at [339, 47] on button "Add Consultation" at bounding box center [337, 51] width 32 height 8
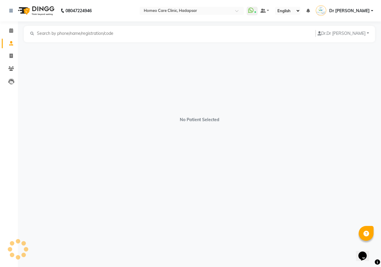
select select "[DEMOGRAPHIC_DATA]"
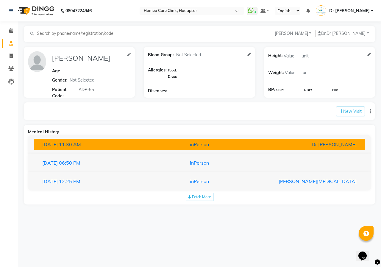
click at [306, 143] on div "Dr [PERSON_NAME]" at bounding box center [307, 144] width 108 height 7
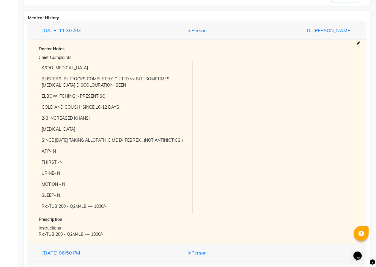
scroll to position [119, 0]
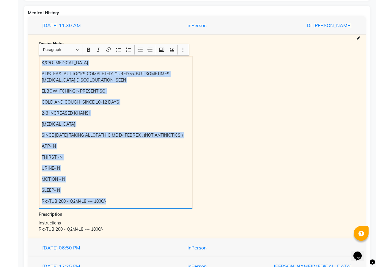
drag, startPoint x: 40, startPoint y: 60, endPoint x: 157, endPoint y: 222, distance: 199.0
click at [157, 223] on div "Doctor Notes Chief Complaints K/C/O [MEDICAL_DATA] BLISTERS BUTTOCKS COMPLETELY…" at bounding box center [197, 137] width 326 height 192
copy div "K/C/O [MEDICAL_DATA] BLISTERS BUTTOCKS COMPLETELY CURED >> BUT SOMETIMES [MEDIC…"
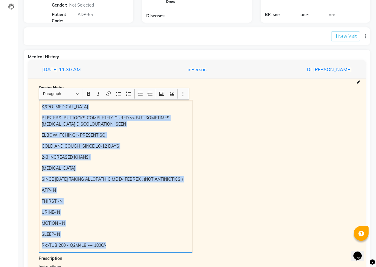
scroll to position [0, 0]
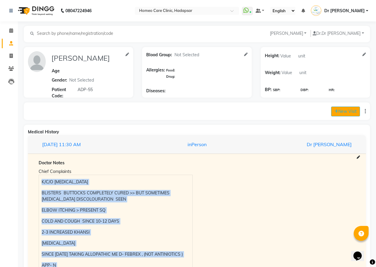
click at [342, 107] on button "New Visit" at bounding box center [345, 112] width 29 height 10
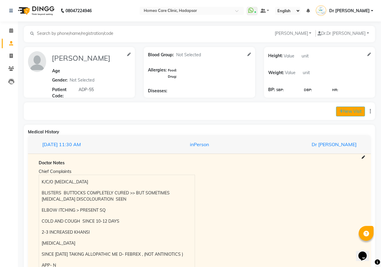
select select "1175"
select select "inPerson"
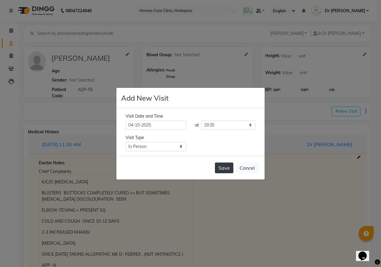
drag, startPoint x: 236, startPoint y: 162, endPoint x: 232, endPoint y: 165, distance: 4.8
click at [234, 164] on div "Save Cancel" at bounding box center [190, 168] width 148 height 24
click at [231, 165] on button "Save" at bounding box center [224, 167] width 18 height 11
type input "[PERSON_NAME]"
select select "[DEMOGRAPHIC_DATA]"
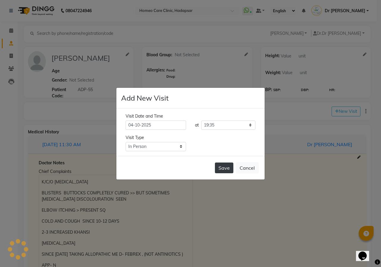
type input "ADP-55"
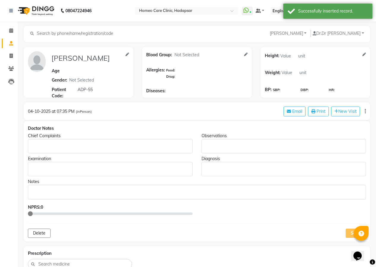
click at [80, 147] on p "Rich Text Editor, main" at bounding box center [110, 146] width 159 height 6
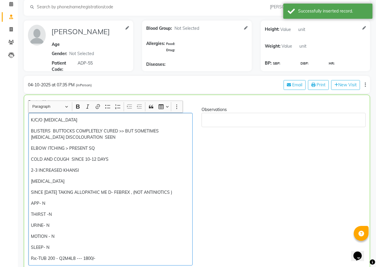
scroll to position [56, 0]
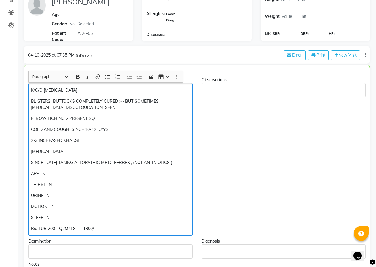
click at [101, 118] on p "ELBOW ITCHING > PRESENT SQ" at bounding box center [110, 118] width 159 height 6
click at [97, 107] on p "BLISTERS BUTTOCKS COMPLETELY CURED >> BUT SOMETIMES [MEDICAL_DATA] DISCOLOURATI…" at bounding box center [110, 104] width 159 height 12
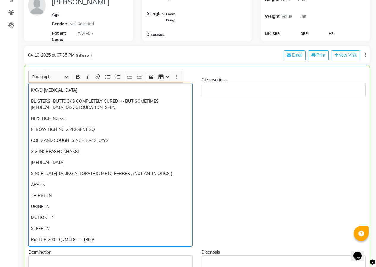
drag, startPoint x: 100, startPoint y: 130, endPoint x: 88, endPoint y: 131, distance: 12.5
click at [88, 131] on p "ELBOW ITCHING > PRESENT SQ" at bounding box center [110, 129] width 159 height 6
click at [108, 152] on p "2-3 INCREASED KHANSI" at bounding box center [110, 151] width 159 height 6
click at [122, 141] on p "COLD AND COUGH SINCE 10-12 DAYS" at bounding box center [110, 140] width 159 height 6
drag, startPoint x: 110, startPoint y: 139, endPoint x: 84, endPoint y: 139, distance: 25.9
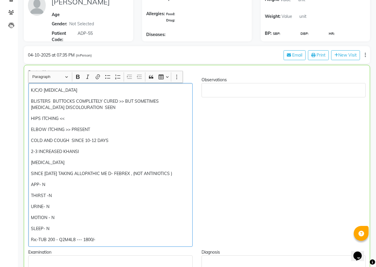
click at [84, 139] on p "COLD AND COUGH SINCE 10-12 DAYS" at bounding box center [110, 140] width 159 height 6
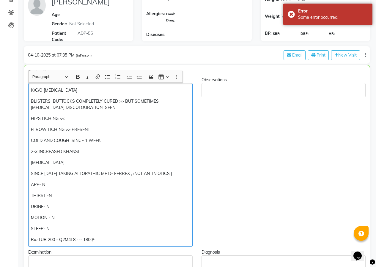
drag, startPoint x: 189, startPoint y: 173, endPoint x: 43, endPoint y: 167, distance: 146.5
click at [27, 175] on div "Chief Complaints K/C/O [MEDICAL_DATA] BLISTERS BUTTOCKS COMPLETELY CURED >> BUT…" at bounding box center [110, 162] width 173 height 170
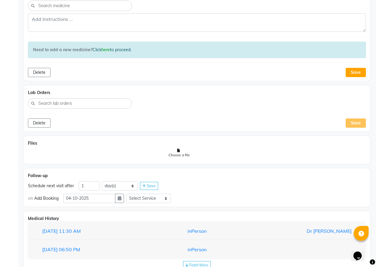
scroll to position [415, 0]
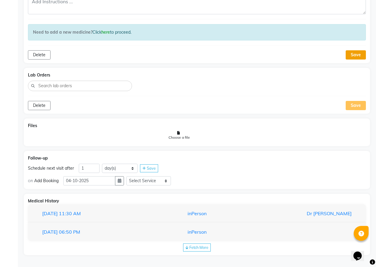
click at [357, 57] on button "Save" at bounding box center [356, 54] width 20 height 9
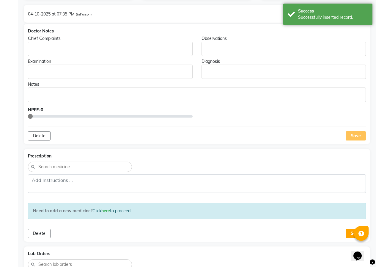
scroll to position [0, 0]
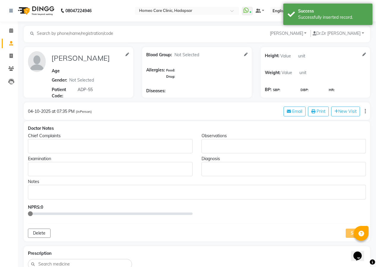
click at [97, 149] on div "Rich Text Editor, main" at bounding box center [110, 146] width 165 height 14
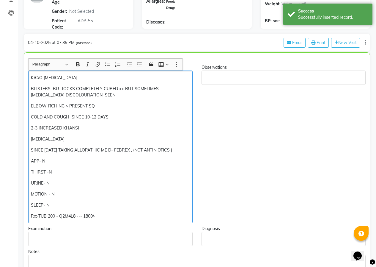
scroll to position [116, 0]
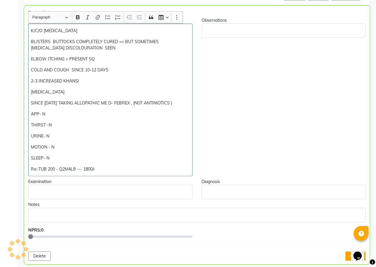
click at [107, 50] on p "BLISTERS BUTTOCKS COMPLETELY CURED >> BUT SOMETIMES [MEDICAL_DATA] DISCOLOURATI…" at bounding box center [110, 45] width 159 height 12
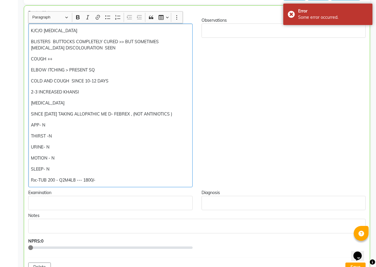
click at [70, 102] on p "[MEDICAL_DATA]" at bounding box center [110, 103] width 159 height 6
drag, startPoint x: 50, startPoint y: 105, endPoint x: 30, endPoint y: 104, distance: 20.0
click at [30, 104] on div "K/C/O [MEDICAL_DATA] BLISTERS BUTTOCKS COMPLETELY CURED >> BUT SOMETIMES [MEDIC…" at bounding box center [110, 106] width 165 height 164
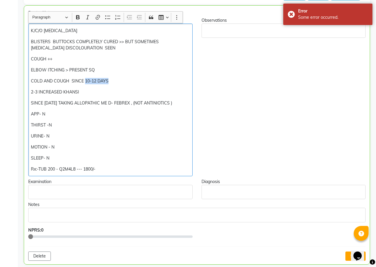
drag, startPoint x: 107, startPoint y: 80, endPoint x: 85, endPoint y: 80, distance: 21.7
click at [85, 80] on p "COLD AND COUGH SINCE 10-12 DAYS" at bounding box center [110, 81] width 159 height 6
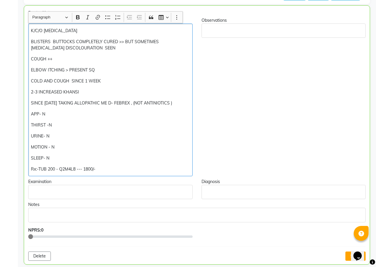
click at [106, 47] on p "BLISTERS BUTTOCKS COMPLETELY CURED >> BUT SOMETIMES [MEDICAL_DATA] DISCOLOURATI…" at bounding box center [110, 45] width 159 height 12
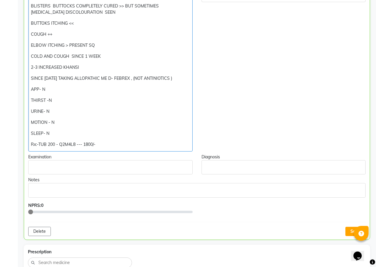
scroll to position [175, 0]
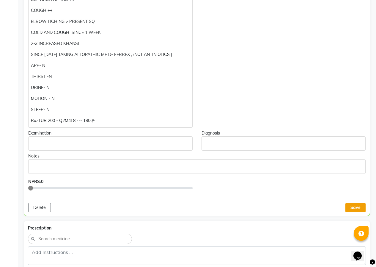
click at [358, 208] on button "Save" at bounding box center [356, 207] width 20 height 9
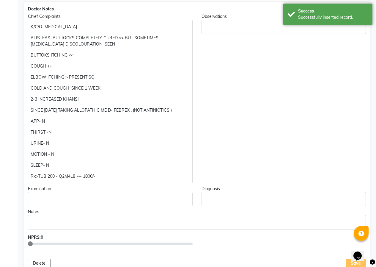
scroll to position [145, 0]
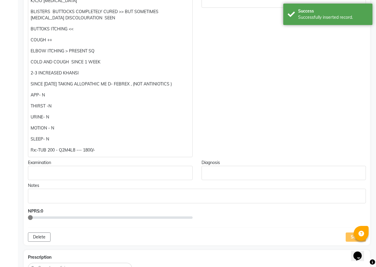
drag, startPoint x: 29, startPoint y: 148, endPoint x: 34, endPoint y: 149, distance: 5.1
click at [29, 148] on div "K/C/O [MEDICAL_DATA] BLISTERS BUTTOCKS COMPLETELY CURED >> BUT SOMETIMES [MEDIC…" at bounding box center [110, 75] width 165 height 164
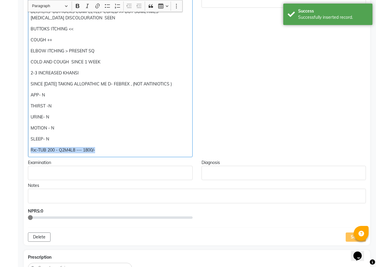
drag, startPoint x: 34, startPoint y: 149, endPoint x: 146, endPoint y: 149, distance: 112.2
click at [146, 149] on div "K/C/O [MEDICAL_DATA] BLISTERS BUTTOCKS COMPLETELY CURED >> BUT SOMETIMES [MEDIC…" at bounding box center [110, 75] width 165 height 164
copy p "Rx:-TUB 200 - Q2M4L8 --- 1800/-"
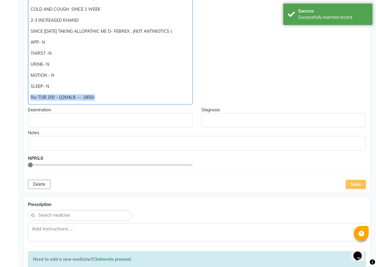
scroll to position [205, 0]
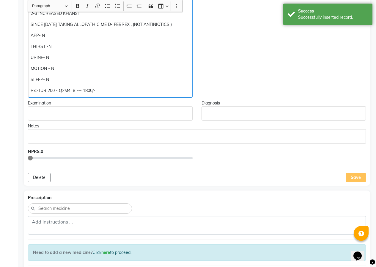
click at [53, 134] on p "Rich Text Editor, main" at bounding box center [197, 136] width 333 height 6
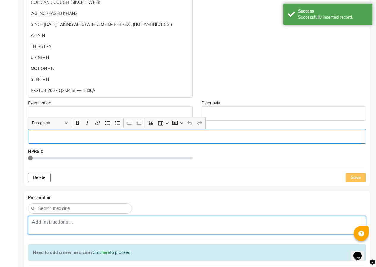
click at [84, 224] on textarea at bounding box center [197, 225] width 338 height 18
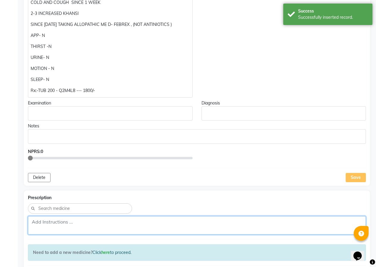
paste textarea "Rx:-TUB 200 - Q2M4L8 --- 1800/-"
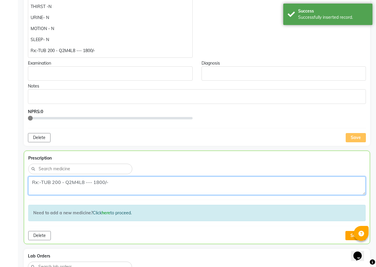
scroll to position [264, 0]
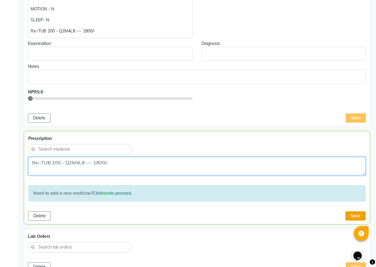
type textarea "Rx:-TUB 200 - Q2M4L8 --- 1800/-"
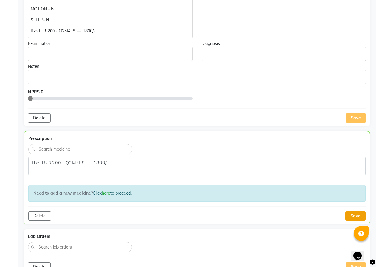
click at [352, 214] on button "Save" at bounding box center [356, 215] width 20 height 9
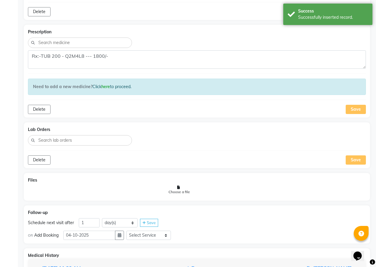
scroll to position [413, 0]
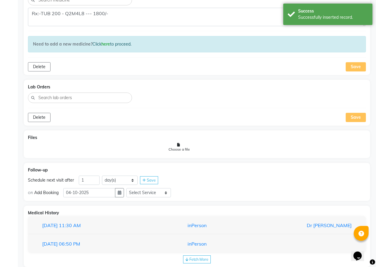
drag, startPoint x: 86, startPoint y: 175, endPoint x: 89, endPoint y: 177, distance: 4.1
click at [86, 175] on div "Follow-up Schedule next visit after 1 day(s) week(s) month(s) Save OR Add Booki…" at bounding box center [197, 182] width 347 height 38
click at [91, 178] on input "1" at bounding box center [89, 180] width 21 height 9
type input "39"
click at [149, 182] on span "Save" at bounding box center [151, 180] width 9 height 5
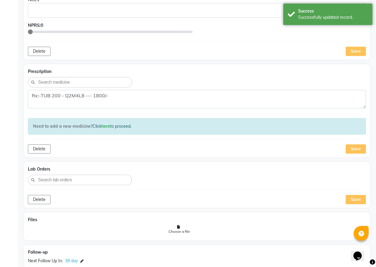
scroll to position [291, 0]
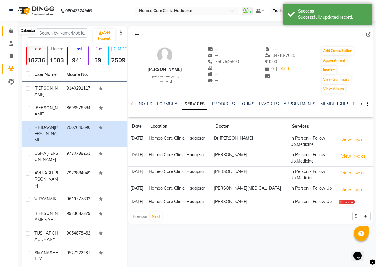
click at [14, 32] on span at bounding box center [11, 30] width 10 height 7
